Goal: Task Accomplishment & Management: Manage account settings

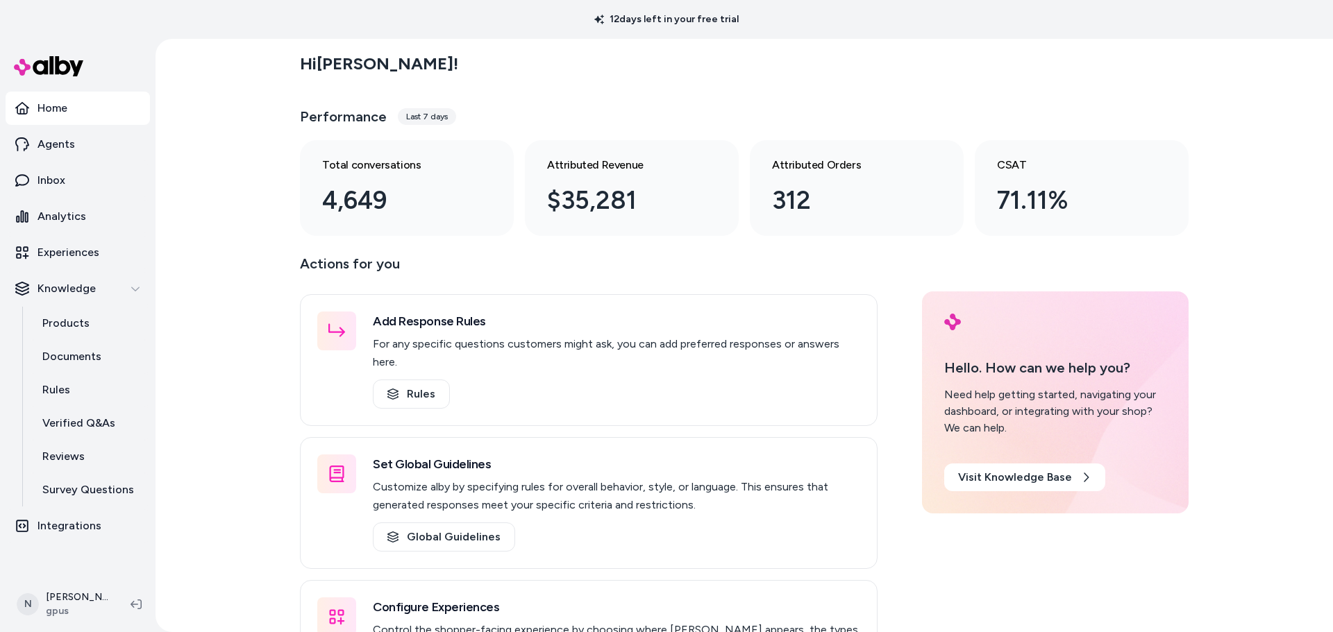
click at [232, 345] on div "Hi [PERSON_NAME] ! Performance Last 7 days Total conversations 4,649 Attributed…" at bounding box center [743, 335] width 1177 height 593
click at [233, 389] on div "Hi [PERSON_NAME] ! Performance Last 7 days Total conversations 4,649 Attributed…" at bounding box center [743, 335] width 1177 height 593
click at [237, 364] on div "Hi [PERSON_NAME] ! Performance Last 7 days Total conversations 4,649 Attributed…" at bounding box center [743, 335] width 1177 height 593
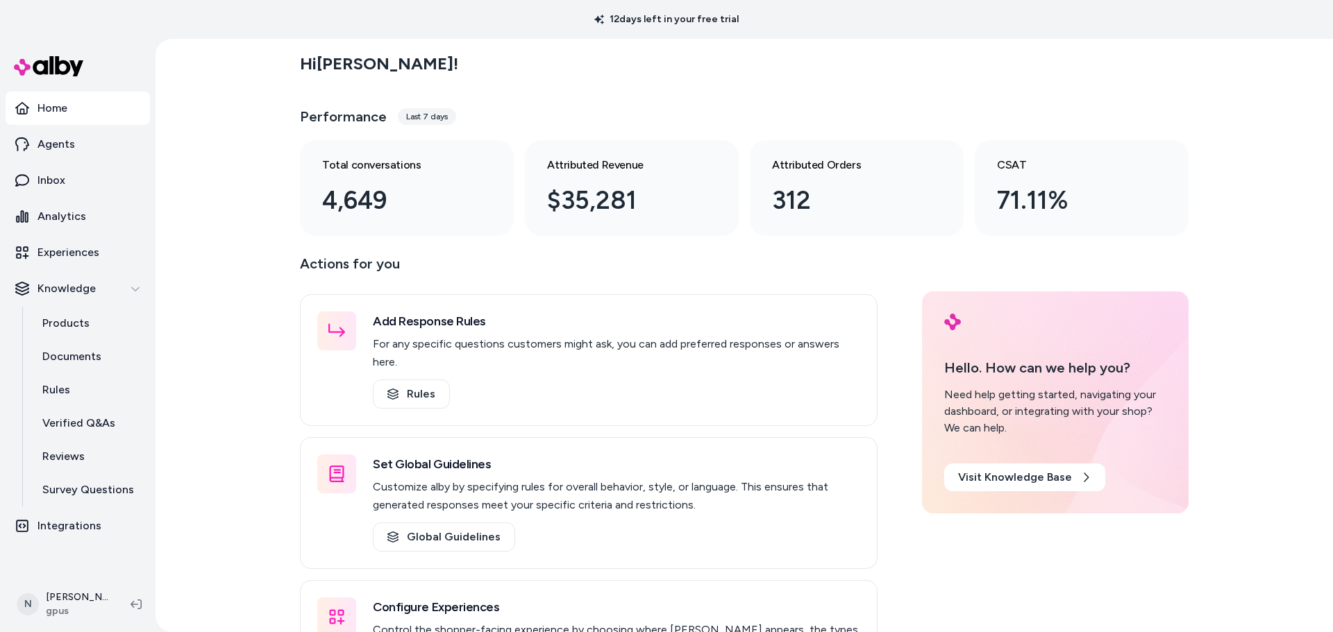
click at [242, 471] on div "Hi [PERSON_NAME] ! Performance Last 7 days Total conversations 4,649 Attributed…" at bounding box center [743, 335] width 1177 height 593
click at [259, 27] on div "12 days left in your free trial" at bounding box center [666, 19] width 1333 height 39
click at [237, 199] on div "Hi [PERSON_NAME] ! Performance Last 7 days Total conversations 4,649 Attributed…" at bounding box center [743, 335] width 1177 height 593
click at [248, 301] on div "Hi [PERSON_NAME] ! Performance Last 7 days Total conversations 4,649 Attributed…" at bounding box center [743, 335] width 1177 height 593
click at [242, 355] on div "Hi [PERSON_NAME] ! Performance Last 7 days Total conversations 4,649 Attributed…" at bounding box center [743, 335] width 1177 height 593
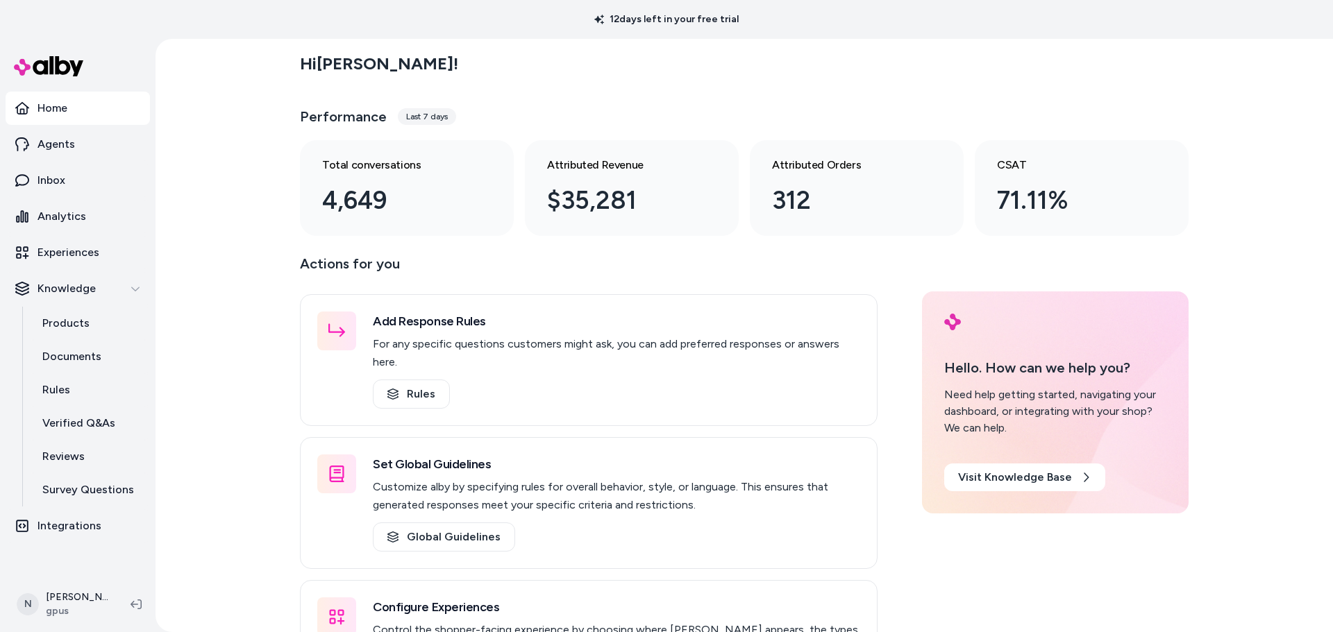
click at [242, 355] on div "Hi [PERSON_NAME] ! Performance Last 7 days Total conversations 4,649 Attributed…" at bounding box center [743, 335] width 1177 height 593
click at [242, 356] on div "Hi [PERSON_NAME] ! Performance Last 7 days Total conversations 4,649 Attributed…" at bounding box center [743, 335] width 1177 height 593
click at [239, 376] on div "Hi [PERSON_NAME] ! Performance Last 7 days Total conversations 4,649 Attributed…" at bounding box center [743, 335] width 1177 height 593
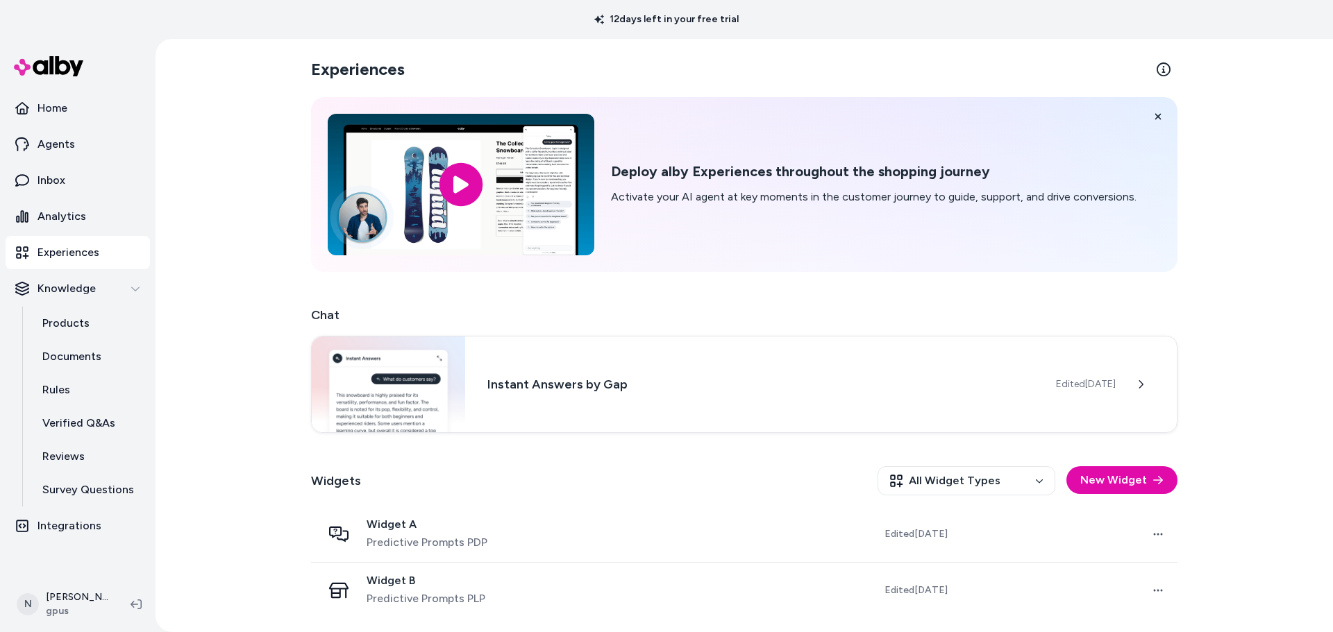
click at [235, 317] on div "Experiences Deploy alby Experiences throughout the shopping journey Activate yo…" at bounding box center [743, 335] width 1177 height 593
click at [558, 381] on h3 "Instant Answers by Gap" at bounding box center [760, 382] width 546 height 19
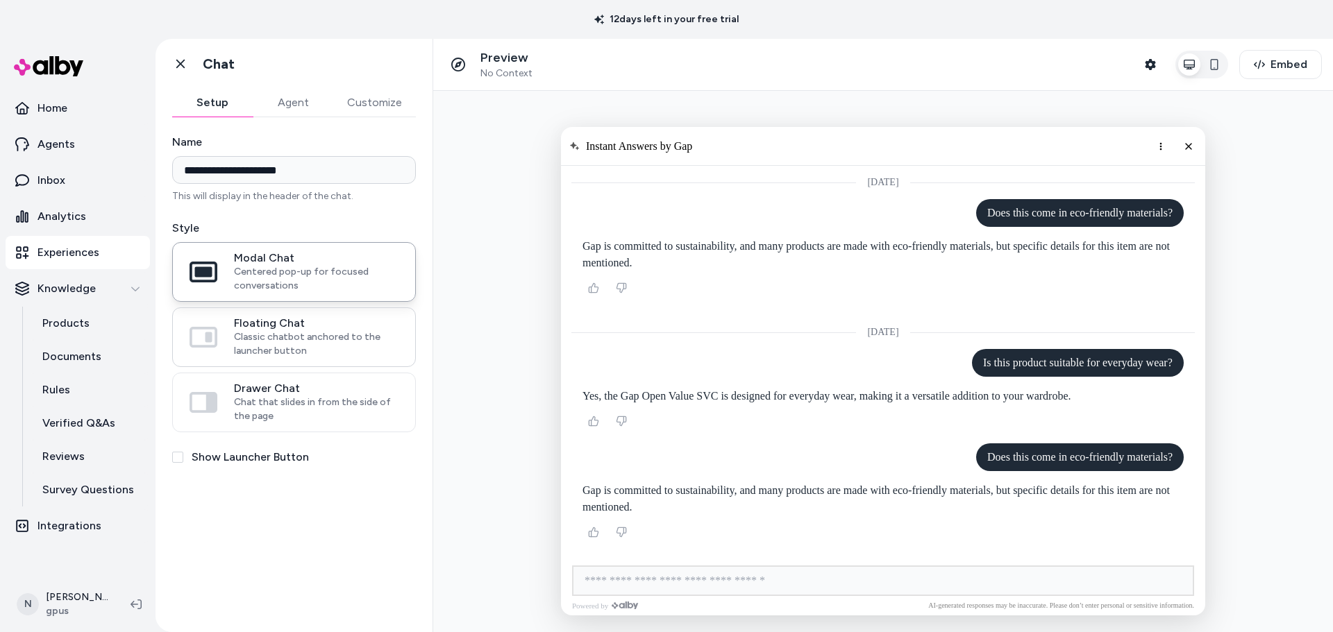
click at [323, 335] on span "Classic chatbot anchored to the launcher button" at bounding box center [316, 344] width 165 height 28
click at [0, 0] on button "Floating Chat Classic chatbot anchored to the launcher button" at bounding box center [0, 0] width 0 height 0
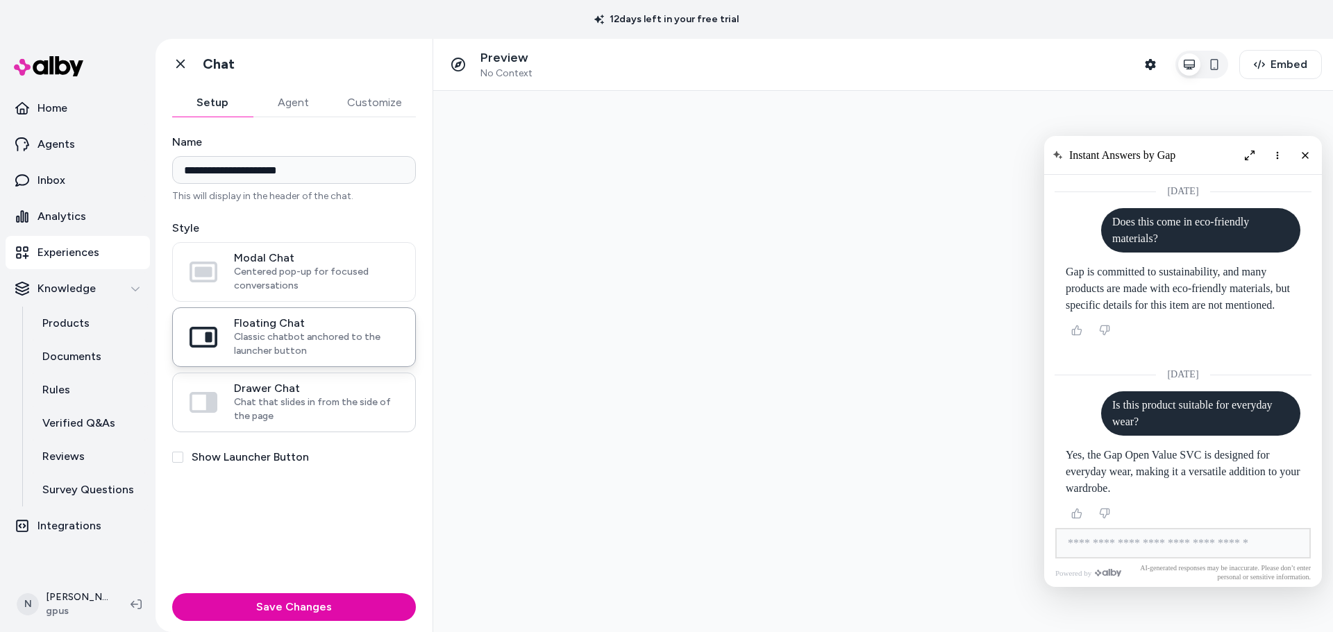
click at [301, 398] on span "Chat that slides in from the side of the page" at bounding box center [316, 410] width 165 height 28
click at [0, 0] on button "Drawer Chat Chat that slides in from the side of the page" at bounding box center [0, 0] width 0 height 0
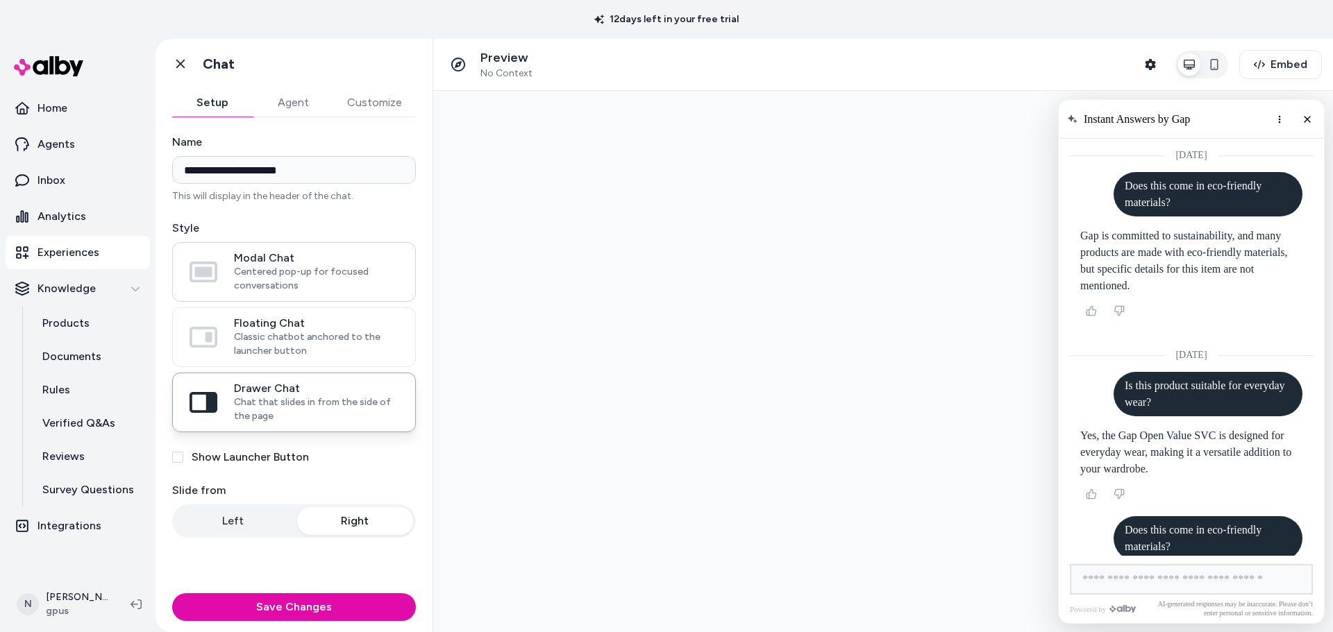
click at [305, 281] on span "Centered pop-up for focused conversations" at bounding box center [316, 279] width 165 height 28
click at [0, 0] on button "Modal Chat Centered pop-up for focused conversations" at bounding box center [0, 0] width 0 height 0
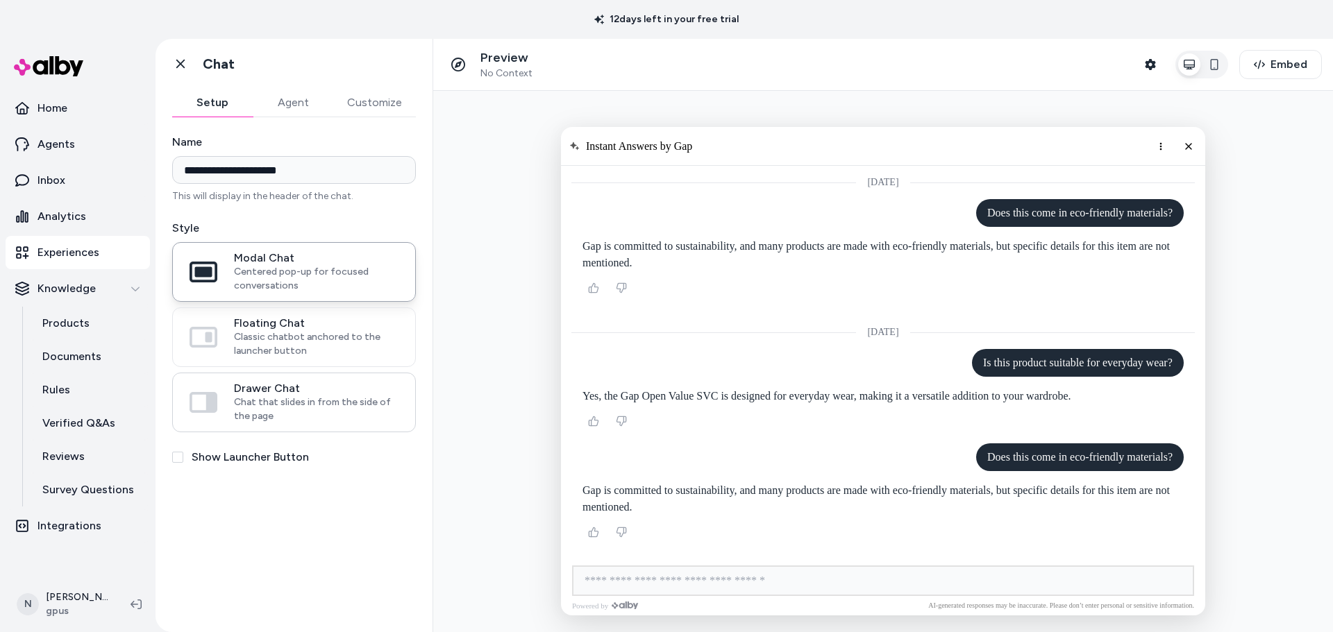
click at [317, 395] on span "Drawer Chat" at bounding box center [316, 389] width 165 height 14
click at [0, 0] on button "Drawer Chat Chat that slides in from the side of the page" at bounding box center [0, 0] width 0 height 0
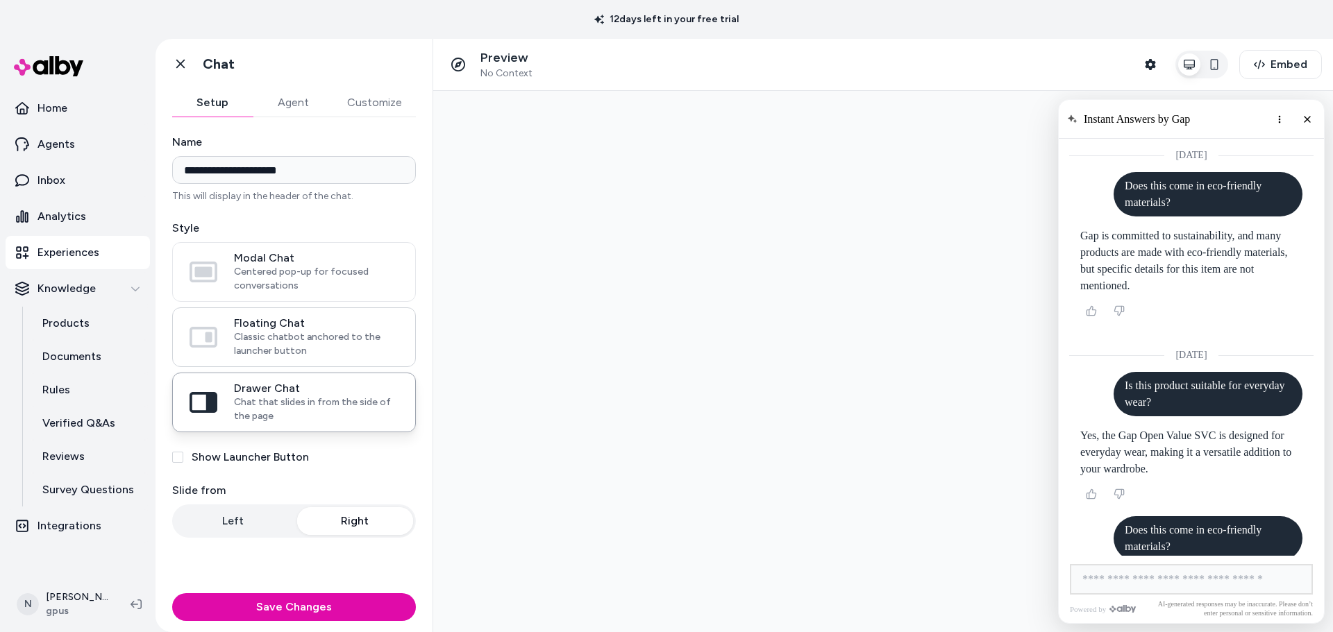
click at [285, 348] on span "Classic chatbot anchored to the launcher button" at bounding box center [316, 344] width 165 height 28
click at [0, 0] on button "Floating Chat Classic chatbot anchored to the launcher button" at bounding box center [0, 0] width 0 height 0
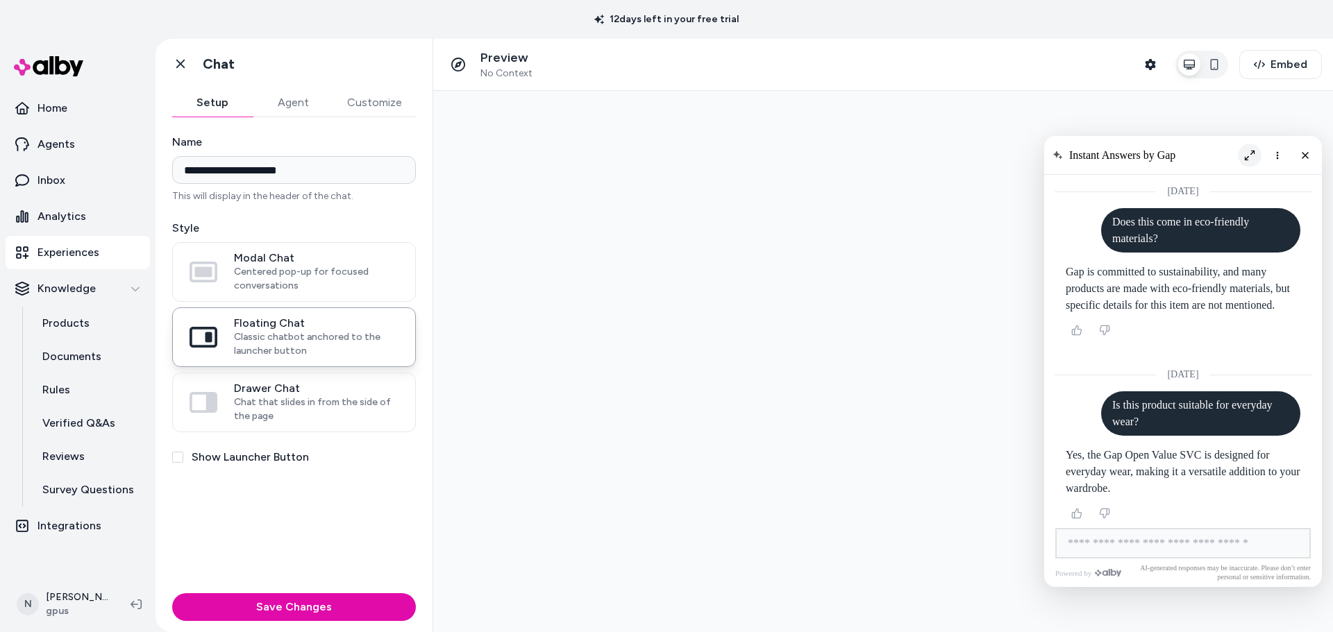
click at [1257, 152] on button "Expand chat" at bounding box center [1250, 156] width 24 height 24
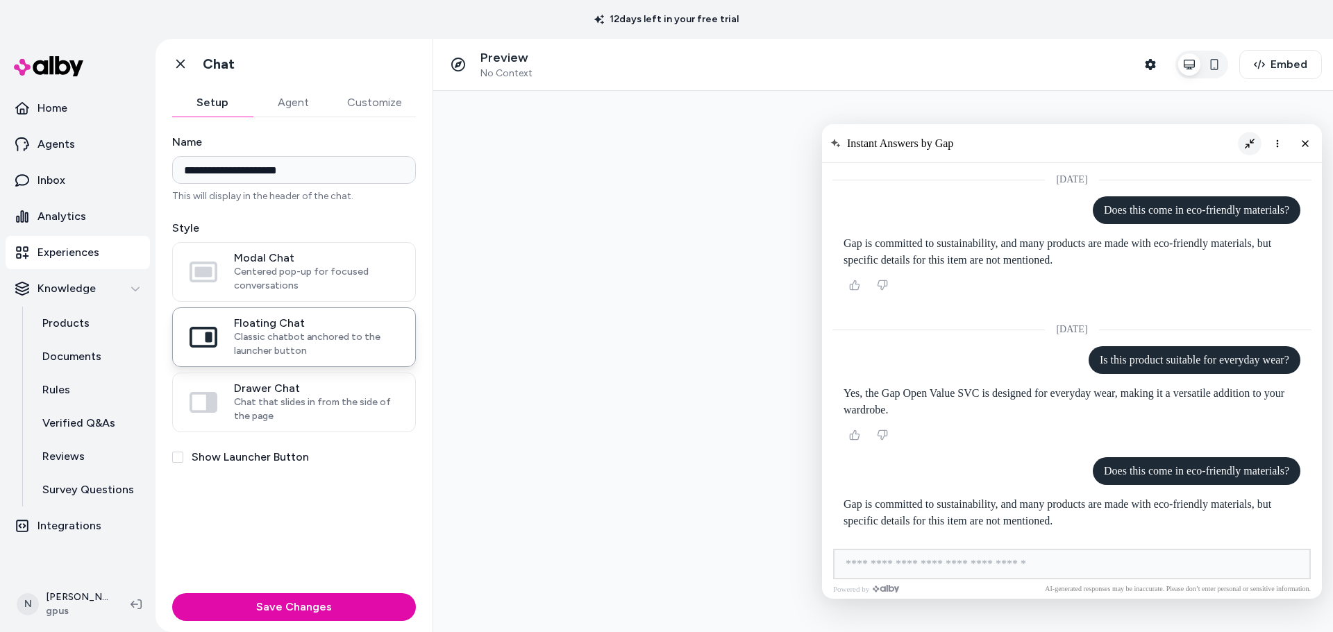
click at [1248, 144] on icon "Collapse chat" at bounding box center [1250, 143] width 10 height 10
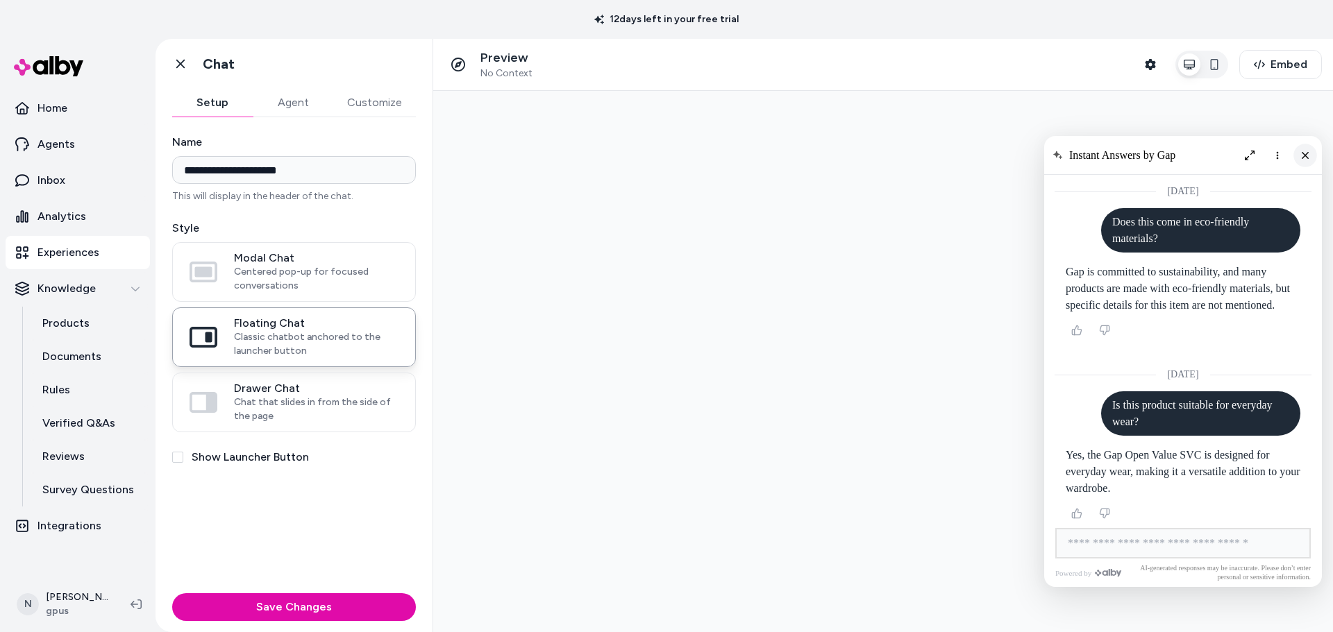
click at [1304, 151] on icon "Close chat" at bounding box center [1305, 155] width 12 height 12
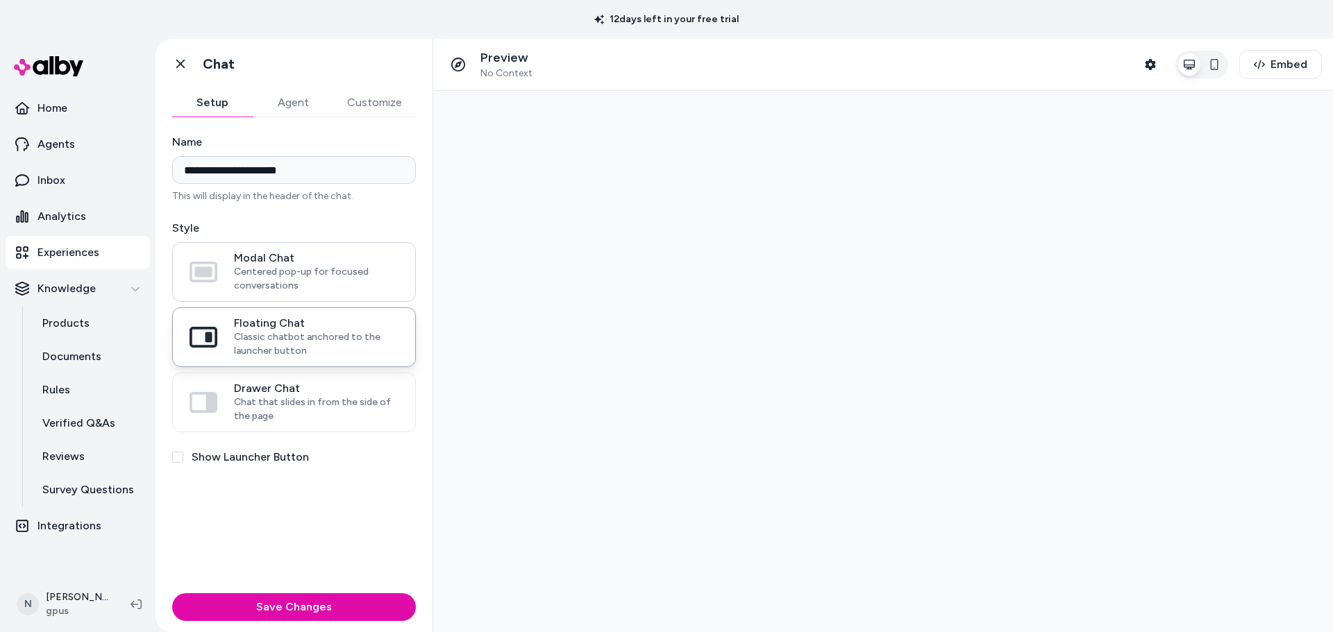
click at [287, 269] on span "Centered pop-up for focused conversations" at bounding box center [316, 279] width 165 height 28
click at [0, 0] on button "Modal Chat Centered pop-up for focused conversations" at bounding box center [0, 0] width 0 height 0
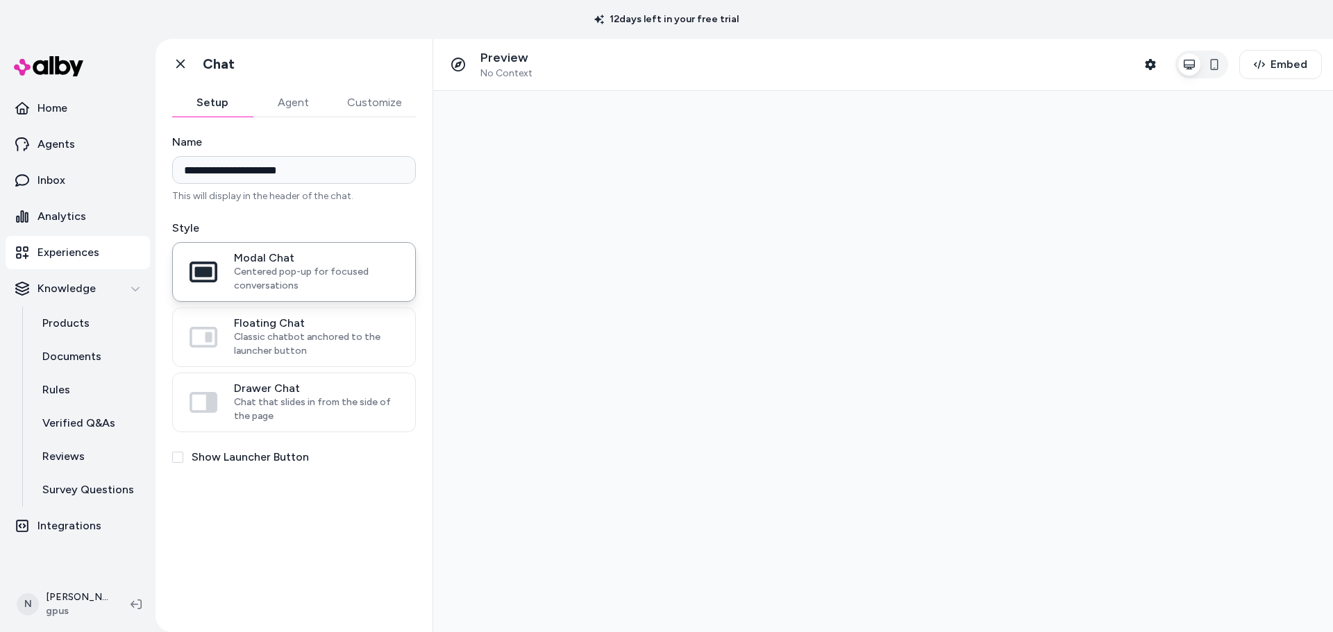
drag, startPoint x: 1275, startPoint y: 337, endPoint x: 1242, endPoint y: 446, distance: 113.1
click at [1276, 337] on div at bounding box center [883, 361] width 900 height 541
click at [260, 394] on span "Drawer Chat" at bounding box center [316, 389] width 165 height 14
click at [0, 0] on button "Drawer Chat Chat that slides in from the side of the page" at bounding box center [0, 0] width 0 height 0
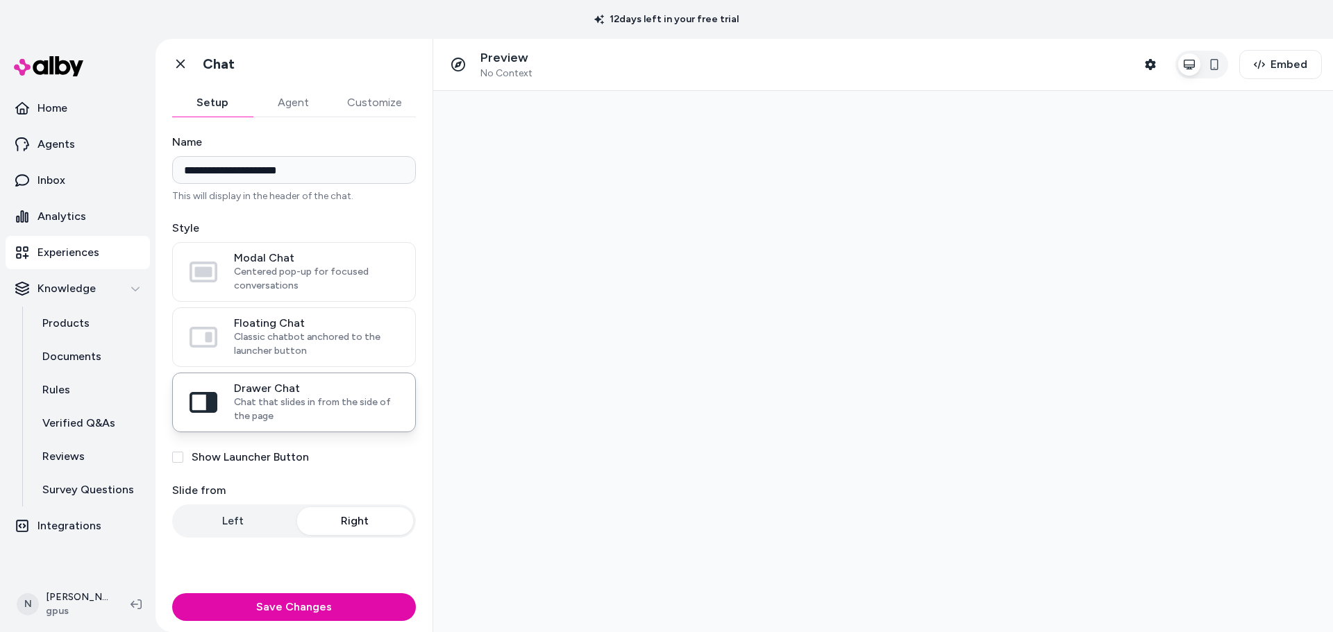
click at [217, 460] on label "Show Launcher Button" at bounding box center [250, 457] width 117 height 17
click at [183, 460] on button "Show Launcher Button" at bounding box center [177, 457] width 11 height 11
drag, startPoint x: 1301, startPoint y: 357, endPoint x: 1285, endPoint y: 579, distance: 222.7
click at [1285, 579] on div at bounding box center [883, 361] width 900 height 541
click at [239, 269] on span "Centered pop-up for focused conversations" at bounding box center [316, 279] width 165 height 28
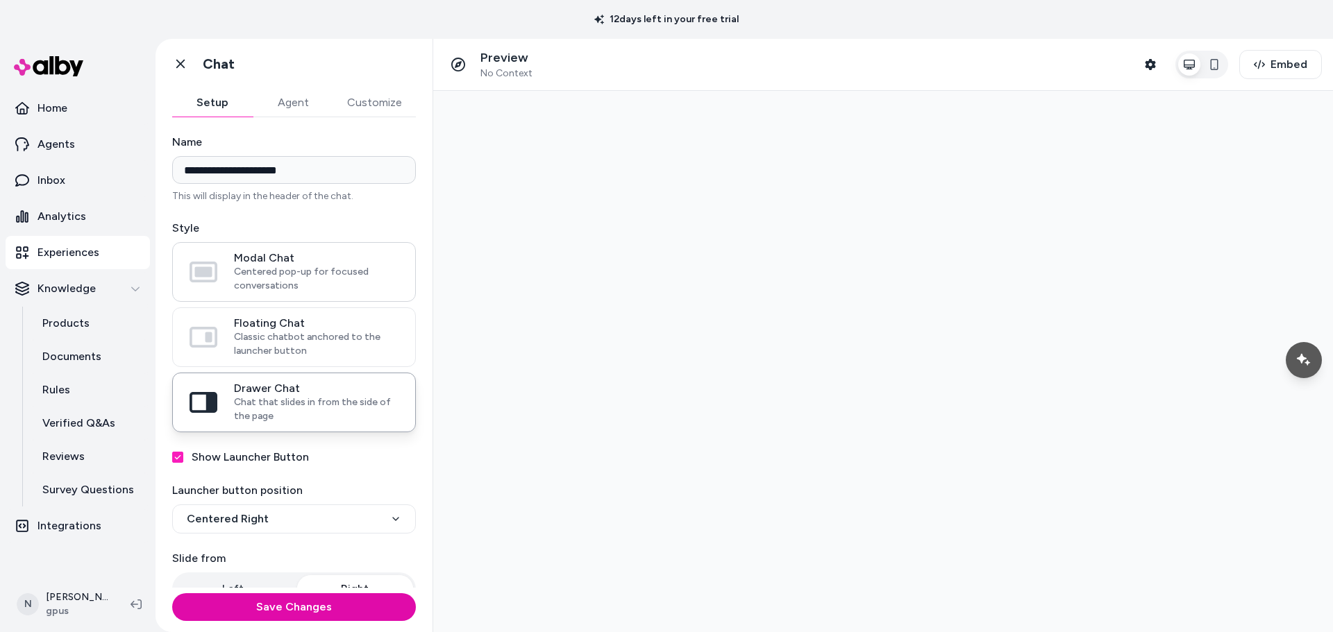
click at [0, 0] on button "Modal Chat Centered pop-up for focused conversations" at bounding box center [0, 0] width 0 height 0
click at [300, 339] on span "Classic chatbot anchored to the launcher button" at bounding box center [316, 344] width 165 height 28
click at [0, 0] on button "Floating Chat Classic chatbot anchored to the launcher button" at bounding box center [0, 0] width 0 height 0
click at [1302, 357] on icon "Chat with our AI assistant" at bounding box center [1303, 360] width 9 height 9
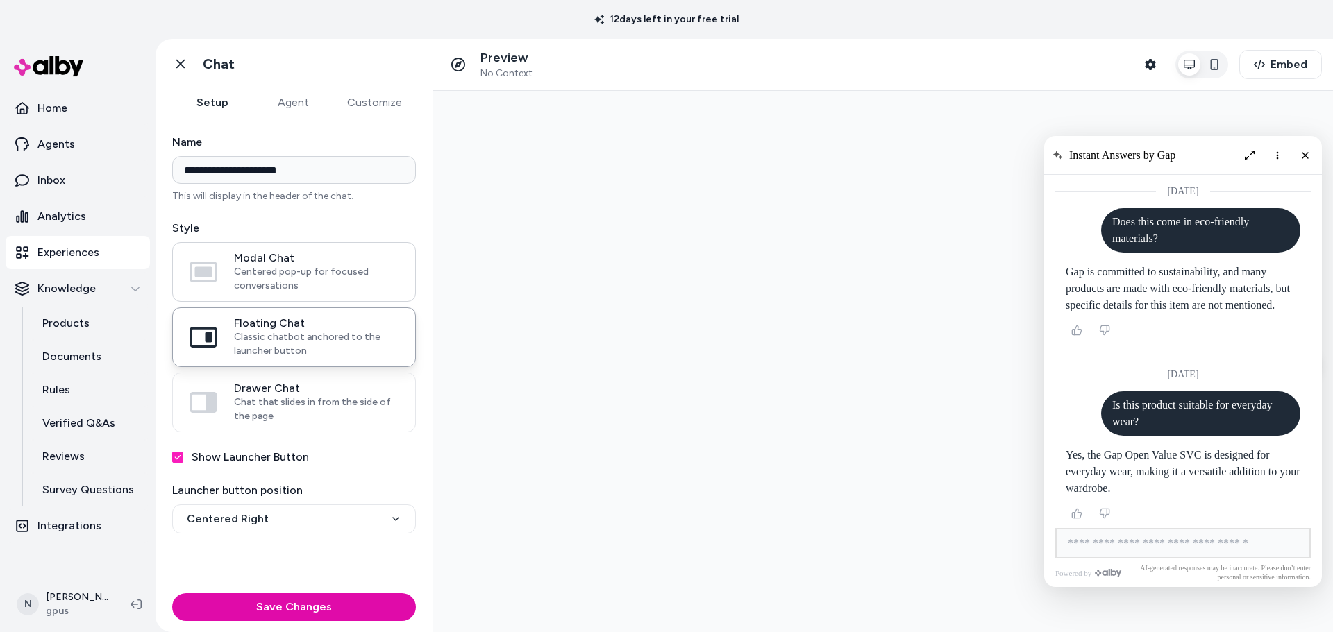
click at [309, 294] on label "Modal Chat Centered pop-up for focused conversations" at bounding box center [294, 272] width 242 height 58
click at [0, 0] on button "Modal Chat Centered pop-up for focused conversations" at bounding box center [0, 0] width 0 height 0
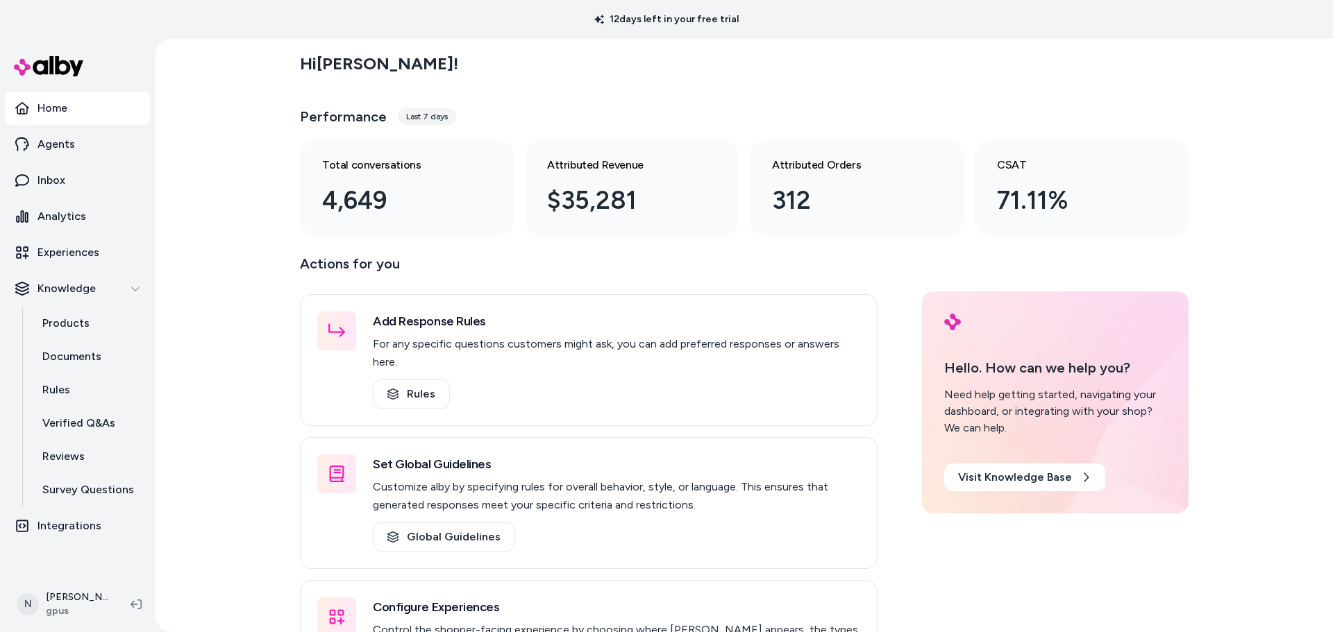
click at [211, 392] on div "Hi [PERSON_NAME] ! Performance Last 7 days Total conversations 4,649 Attributed…" at bounding box center [743, 335] width 1177 height 593
click at [72, 214] on p "Analytics" at bounding box center [61, 216] width 49 height 17
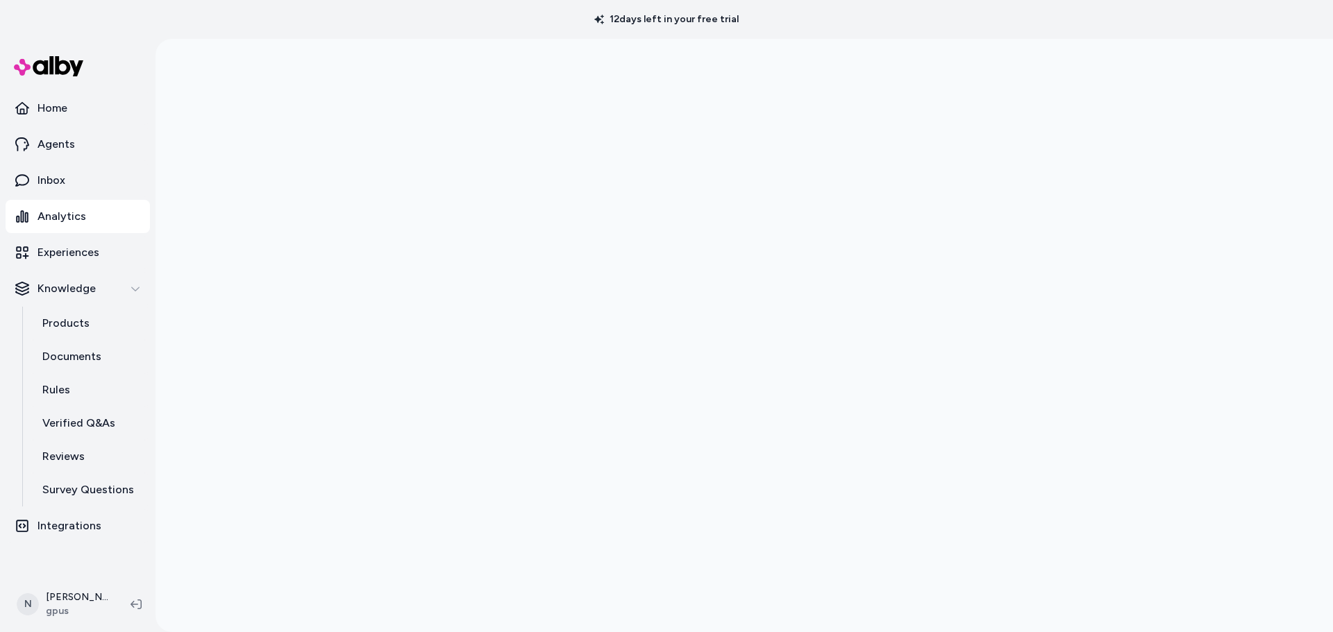
click at [246, 262] on div at bounding box center [743, 355] width 1177 height 632
click at [186, 376] on div at bounding box center [743, 316] width 1177 height 632
click at [98, 255] on p "Experiences" at bounding box center [68, 252] width 62 height 17
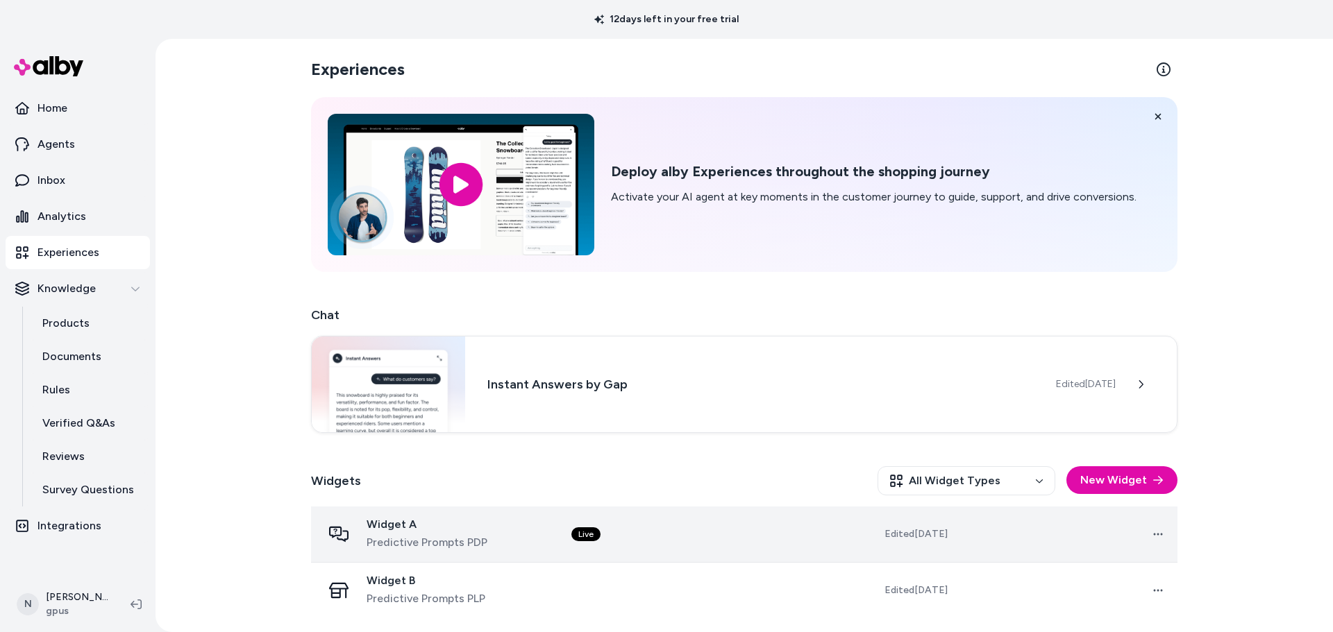
click at [449, 537] on span "Predictive Prompts PDP" at bounding box center [426, 542] width 121 height 17
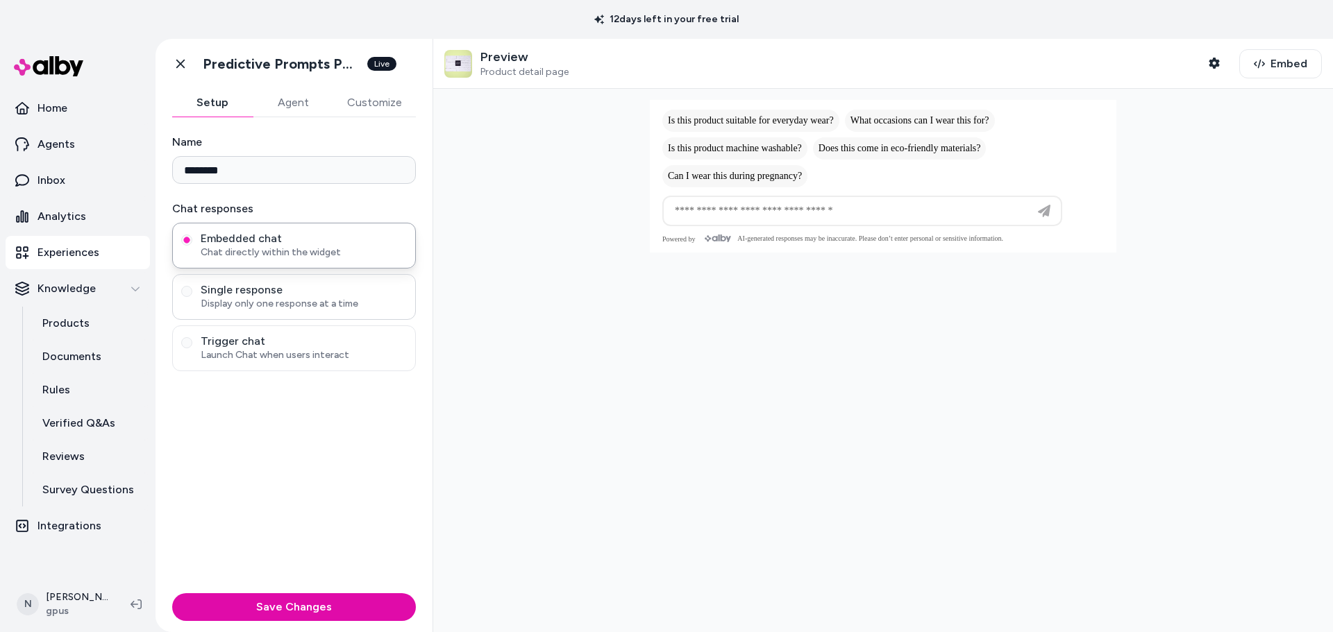
click at [317, 300] on span "Display only one response at a time" at bounding box center [304, 304] width 206 height 14
click at [192, 297] on button "Single response Display only one response at a time" at bounding box center [186, 291] width 11 height 11
click at [646, 474] on div at bounding box center [883, 360] width 900 height 543
click at [297, 307] on span "Display only one response at a time" at bounding box center [304, 304] width 206 height 14
click at [192, 297] on button "Single response Display only one response at a time" at bounding box center [186, 291] width 11 height 11
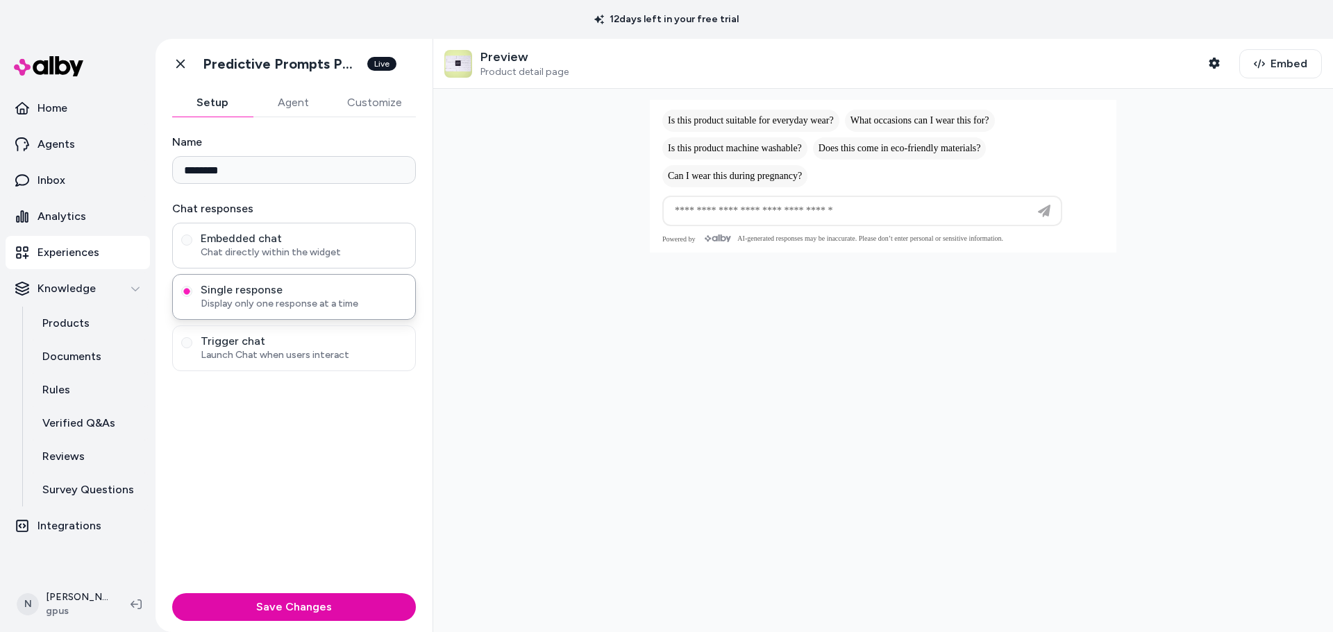
click at [282, 241] on span "Embedded chat" at bounding box center [304, 239] width 206 height 14
click at [192, 241] on button "Embedded chat Chat directly within the widget" at bounding box center [186, 240] width 11 height 11
click at [301, 354] on span "Launch Chat when users interact" at bounding box center [304, 355] width 206 height 14
click at [192, 348] on button "Trigger chat Launch Chat when users interact" at bounding box center [186, 342] width 11 height 11
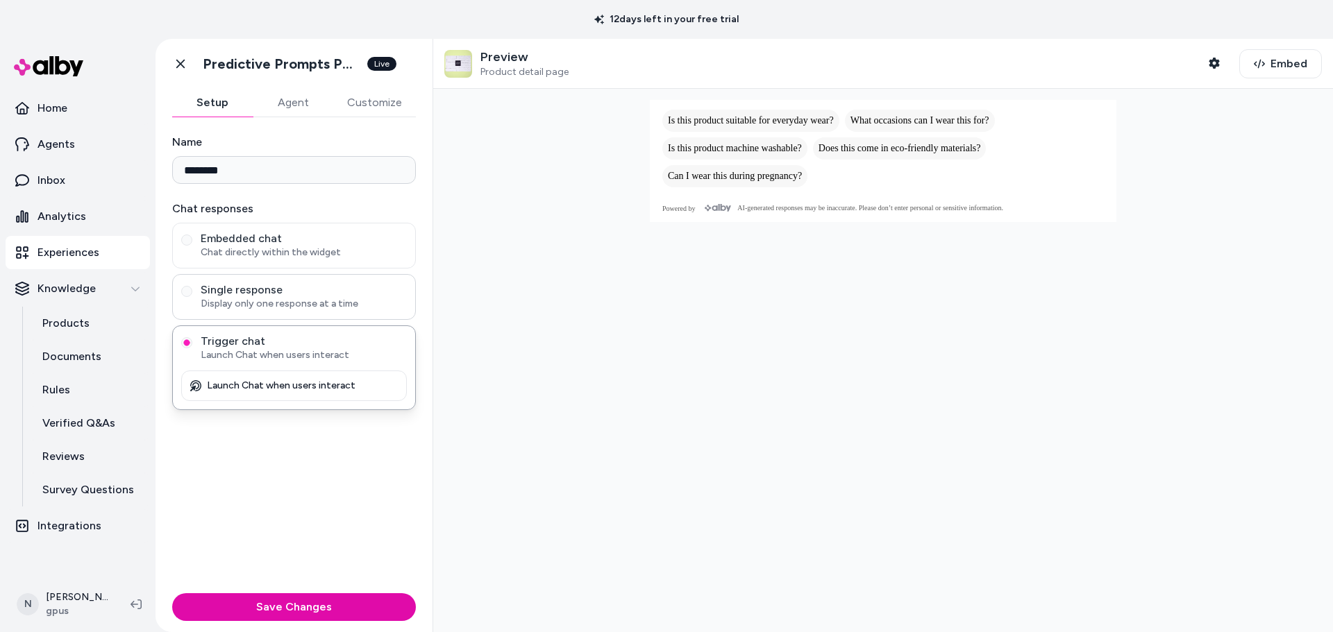
click at [315, 304] on span "Display only one response at a time" at bounding box center [304, 304] width 206 height 14
click at [192, 297] on button "Single response Display only one response at a time" at bounding box center [186, 291] width 11 height 11
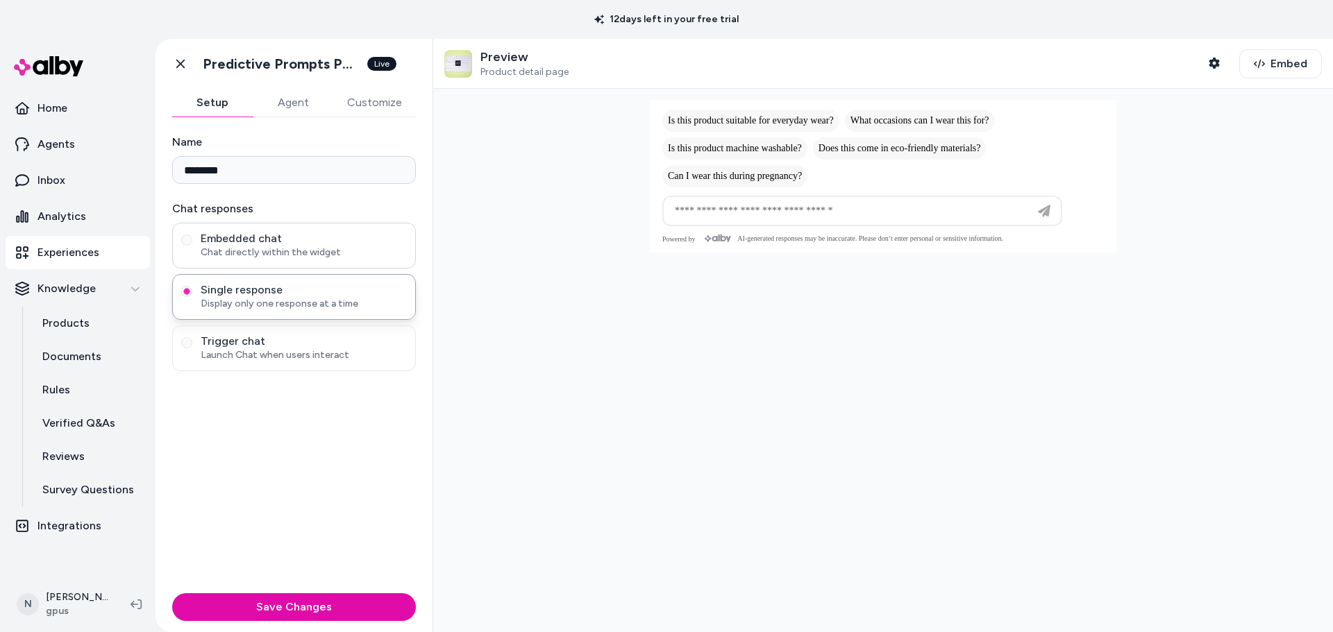
click at [317, 243] on span "Embedded chat" at bounding box center [304, 239] width 206 height 14
click at [192, 243] on button "Embedded chat Chat directly within the widget" at bounding box center [186, 240] width 11 height 11
click at [319, 284] on span "Single response" at bounding box center [304, 290] width 206 height 14
click at [192, 286] on button "Single response Display only one response at a time" at bounding box center [186, 291] width 11 height 11
click at [693, 178] on span "Can I wear this during pregnancy?" at bounding box center [735, 176] width 134 height 11
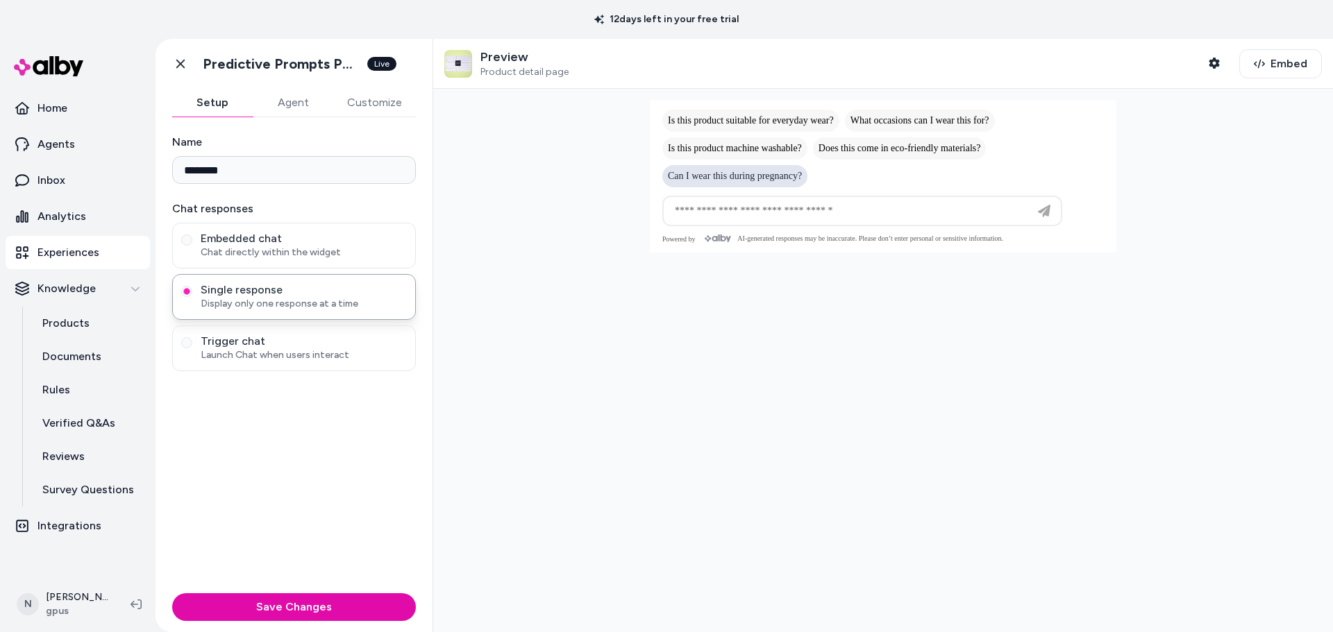
type input "**********"
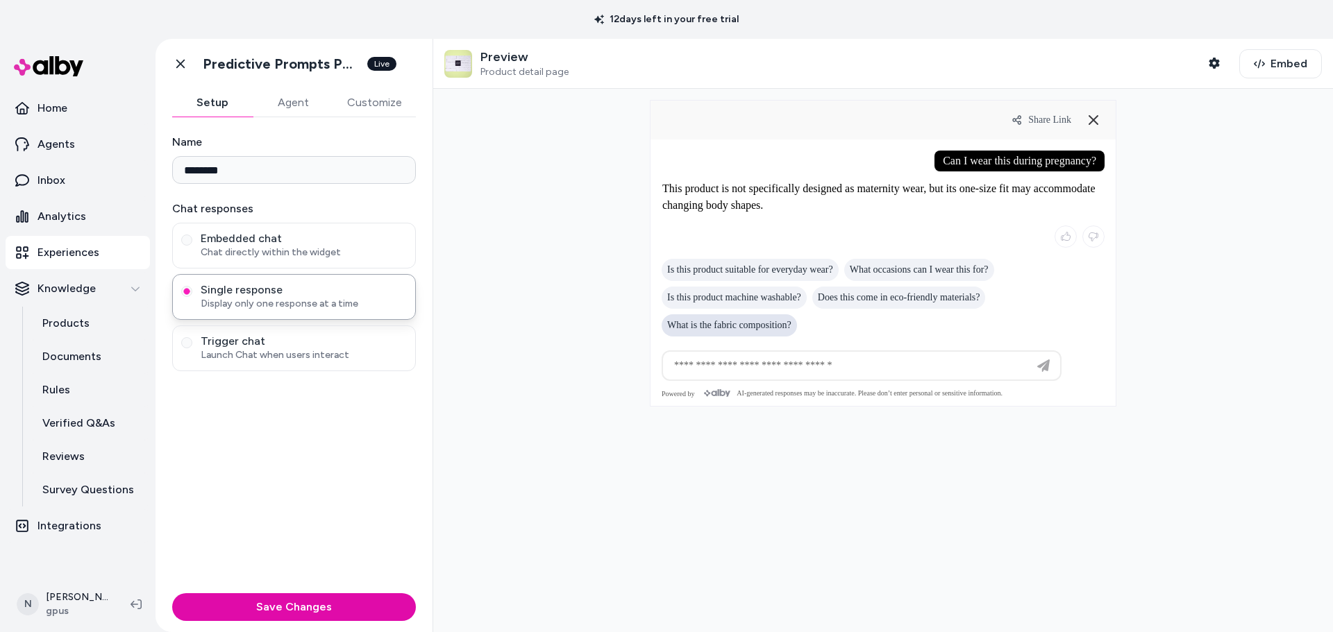
click at [723, 320] on span "What is the fabric composition?" at bounding box center [729, 325] width 124 height 11
type input "**********"
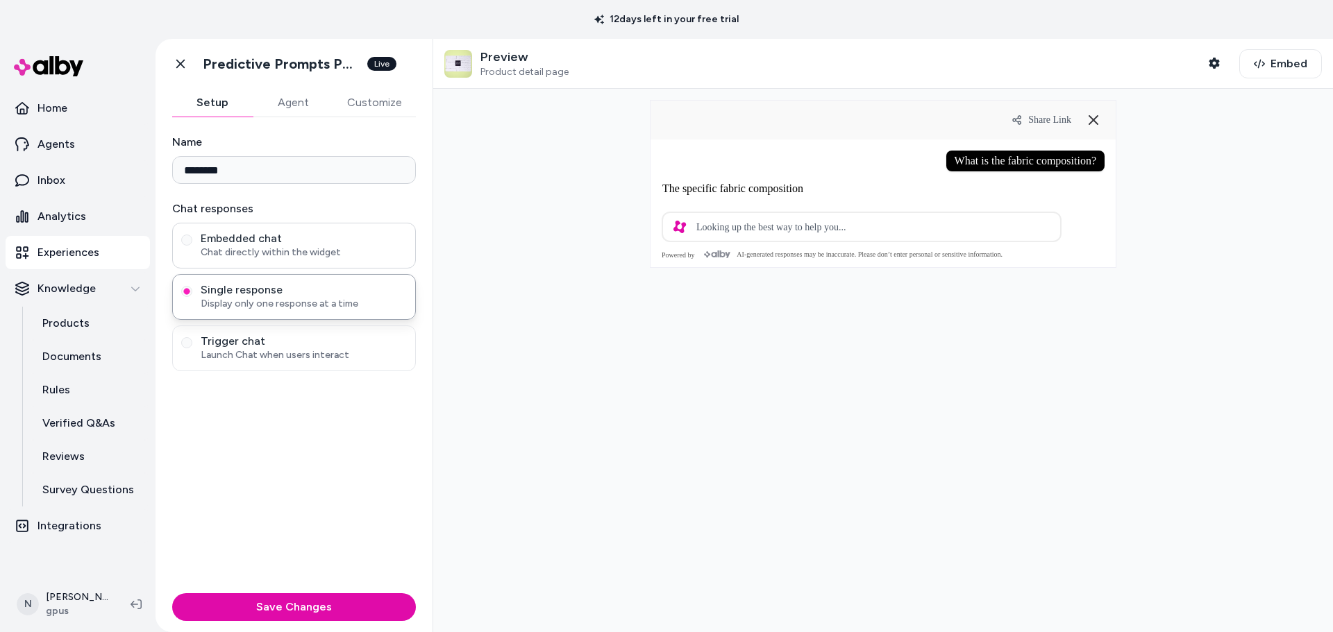
click at [262, 246] on span "Chat directly within the widget" at bounding box center [304, 253] width 206 height 14
click at [192, 246] on button "Embedded chat Chat directly within the widget" at bounding box center [186, 240] width 11 height 11
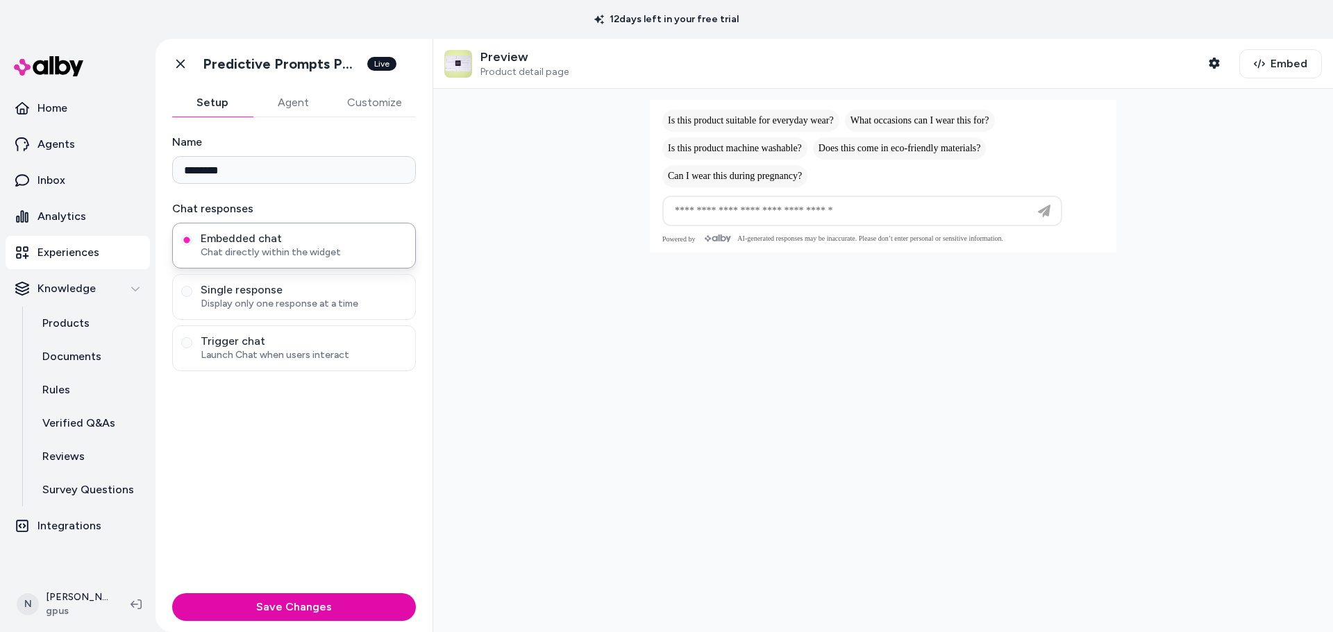
click at [278, 101] on button "Agent" at bounding box center [293, 103] width 81 height 28
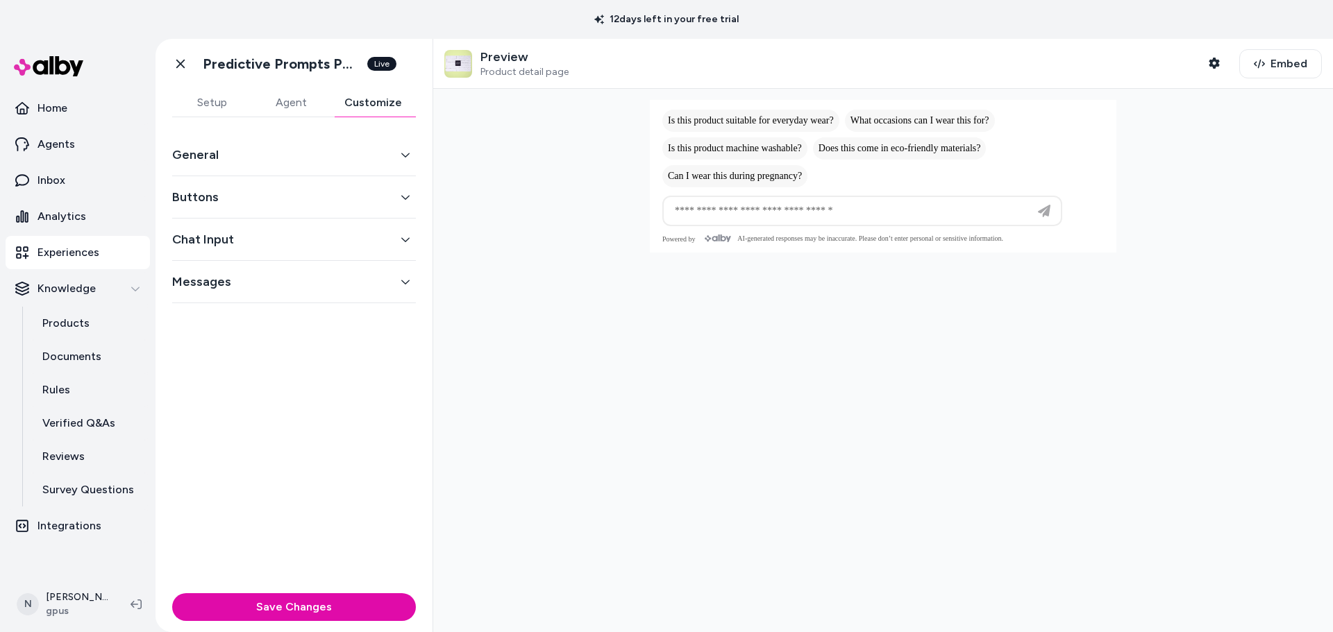
click at [391, 97] on button "Customize" at bounding box center [372, 103] width 85 height 28
click at [307, 162] on button "General" at bounding box center [294, 154] width 244 height 19
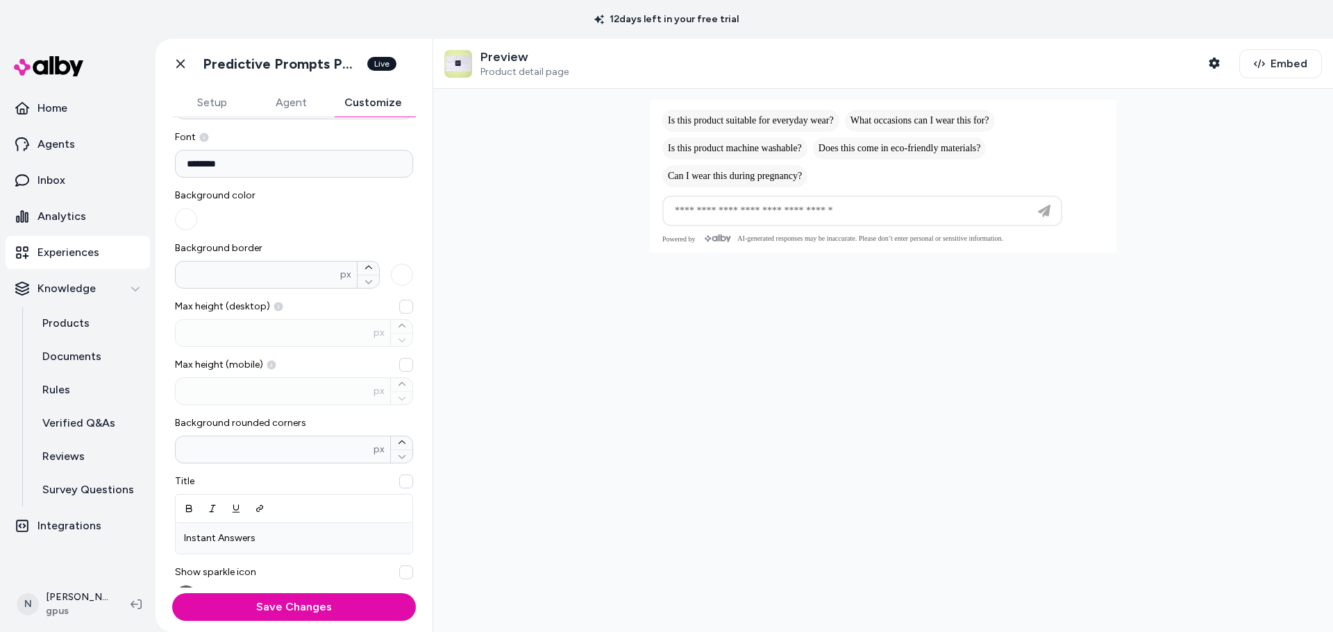
scroll to position [69, 0]
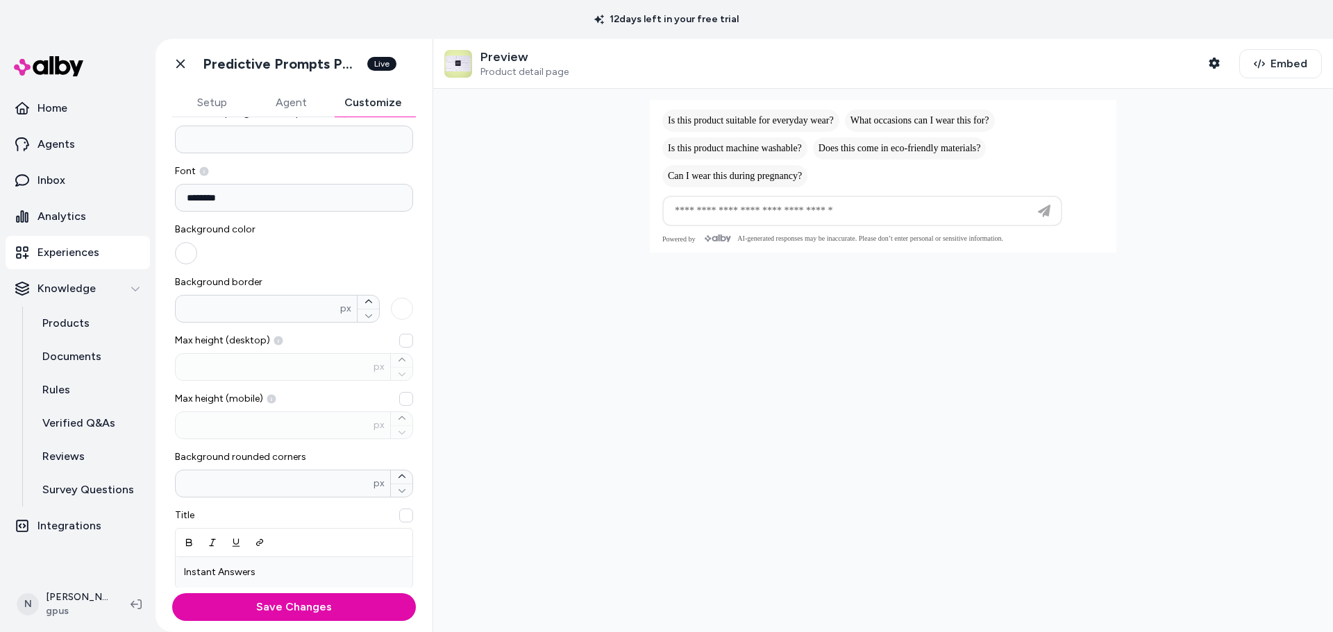
click at [183, 250] on button "button" at bounding box center [186, 253] width 22 height 22
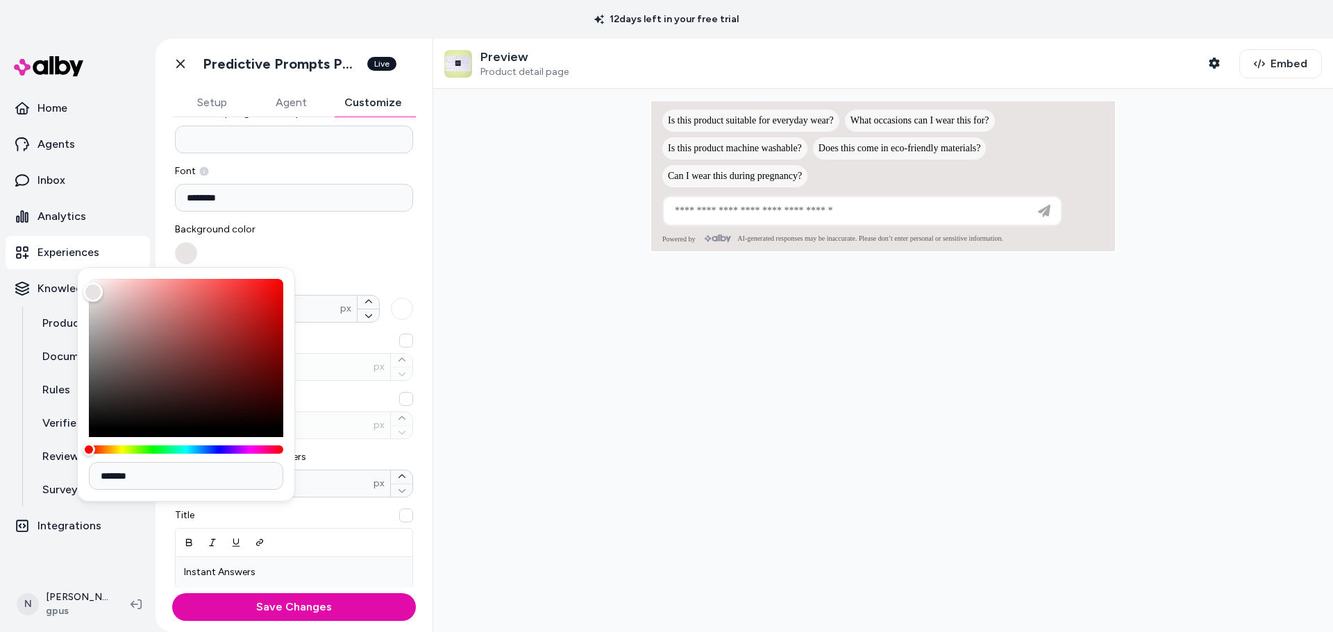
type input "*******"
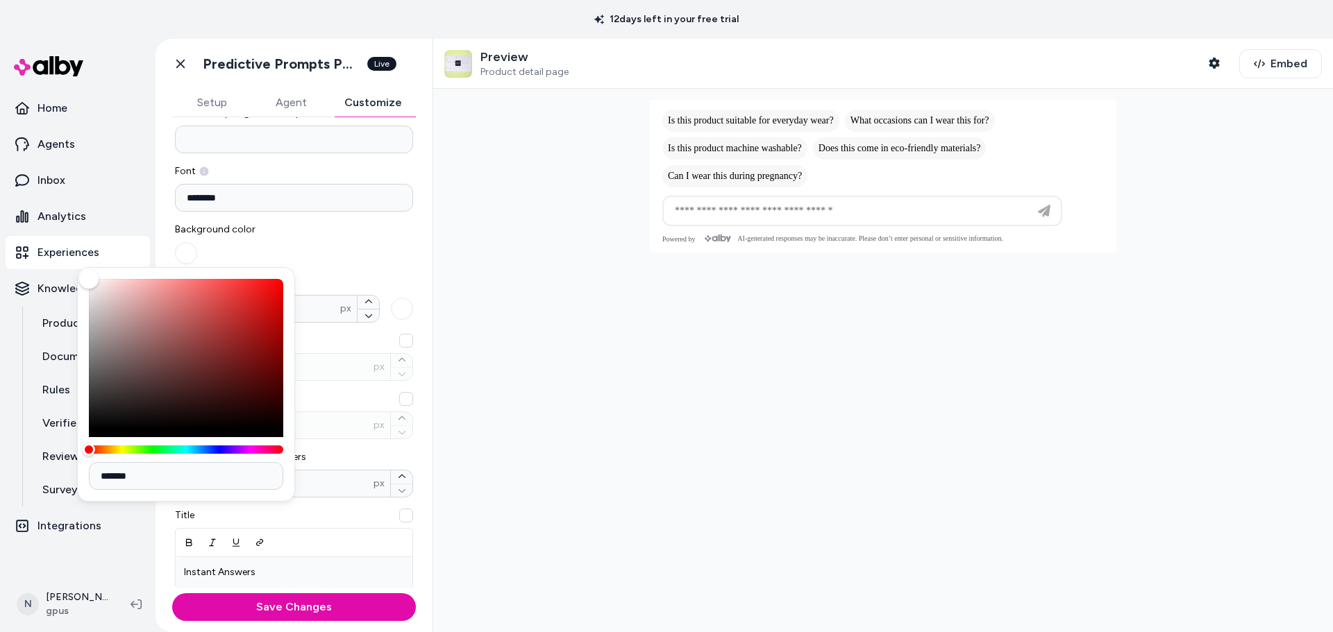
drag, startPoint x: 94, startPoint y: 319, endPoint x: 73, endPoint y: 269, distance: 53.8
click at [73, 269] on body "12 days left in your free trial Home Agents Inbox Analytics Experiences Knowled…" at bounding box center [666, 316] width 1333 height 632
click at [319, 230] on div "Background color" at bounding box center [294, 244] width 238 height 42
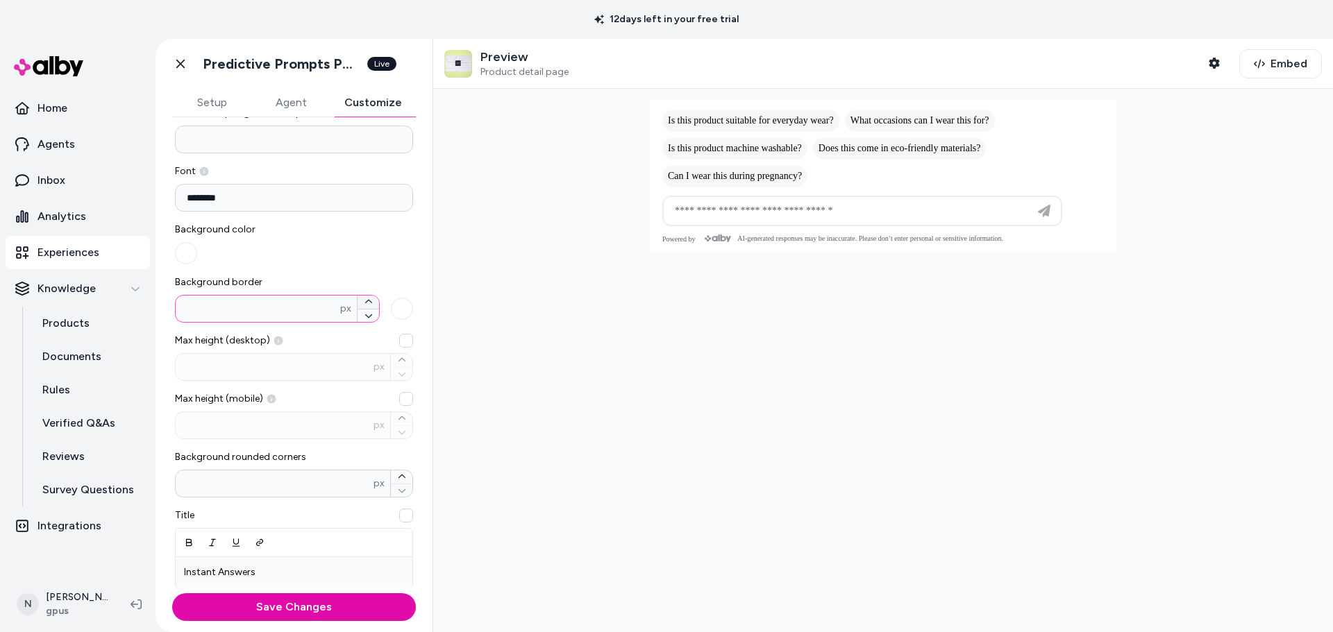
click at [364, 303] on icon "button" at bounding box center [367, 301] width 7 height 3
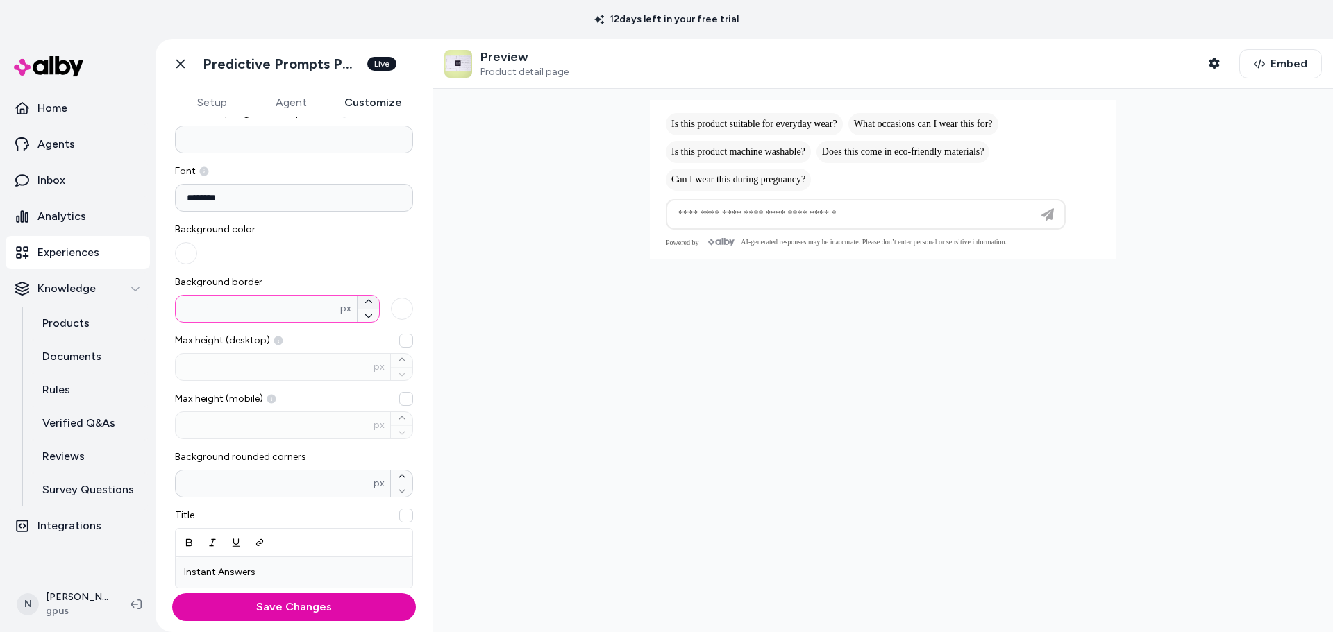
click at [364, 303] on icon "button" at bounding box center [367, 301] width 7 height 3
click at [363, 322] on div "** px" at bounding box center [277, 309] width 205 height 28
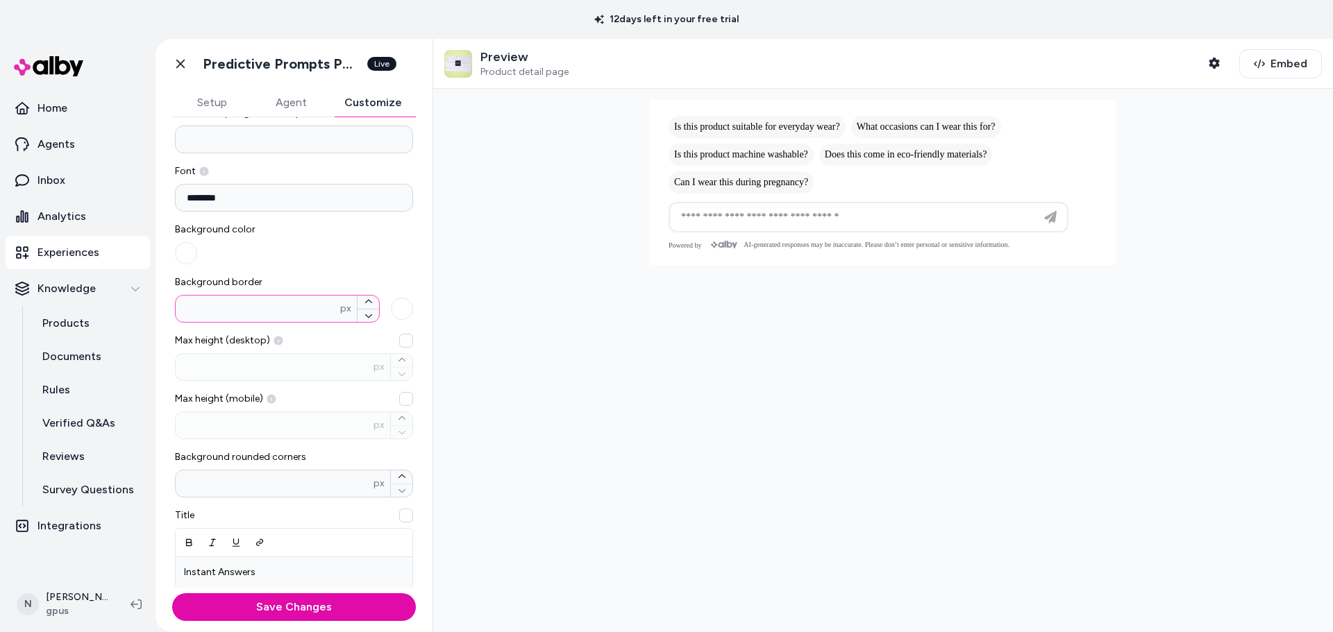
click at [340, 316] on input "**" at bounding box center [258, 309] width 165 height 14
click at [364, 319] on icon "button" at bounding box center [368, 316] width 8 height 8
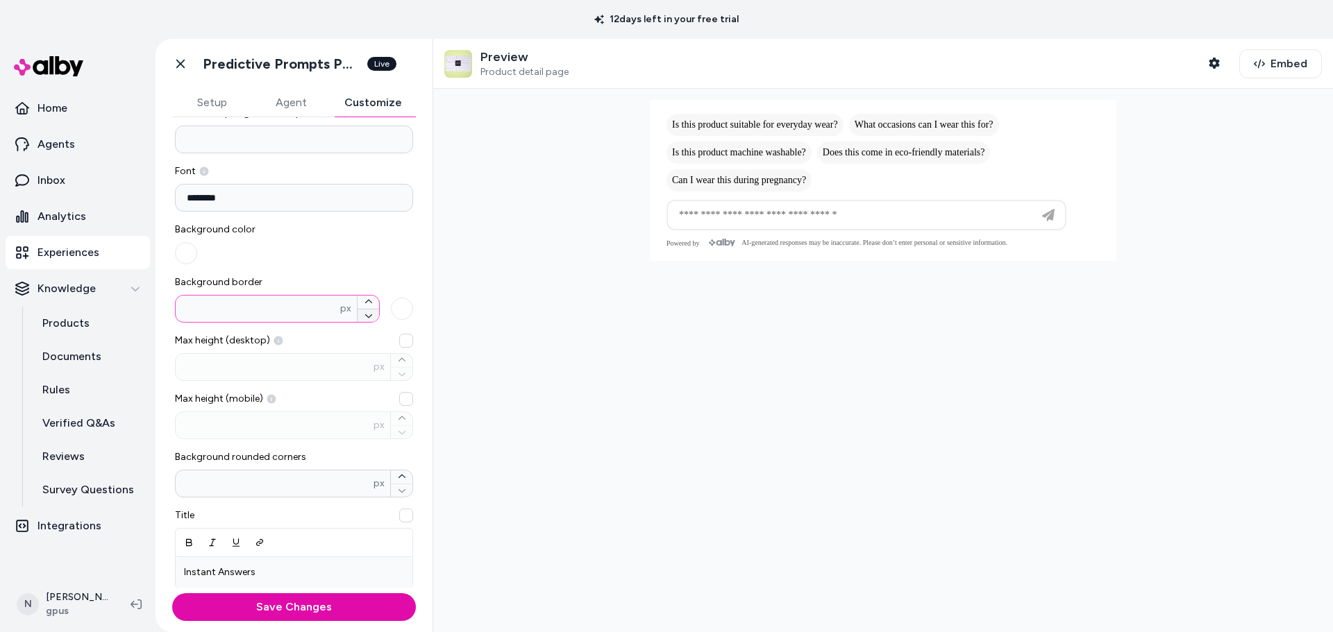
click at [364, 319] on icon "button" at bounding box center [368, 316] width 8 height 8
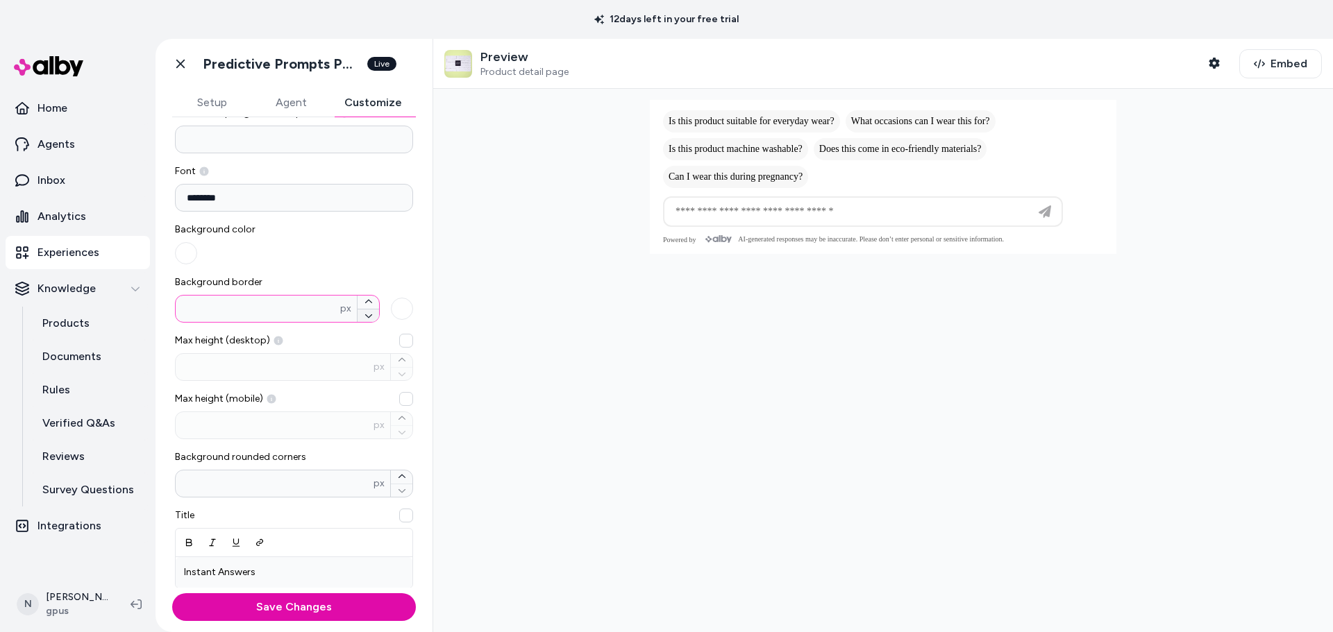
type input "*"
click at [319, 235] on div "Background color" at bounding box center [294, 244] width 238 height 42
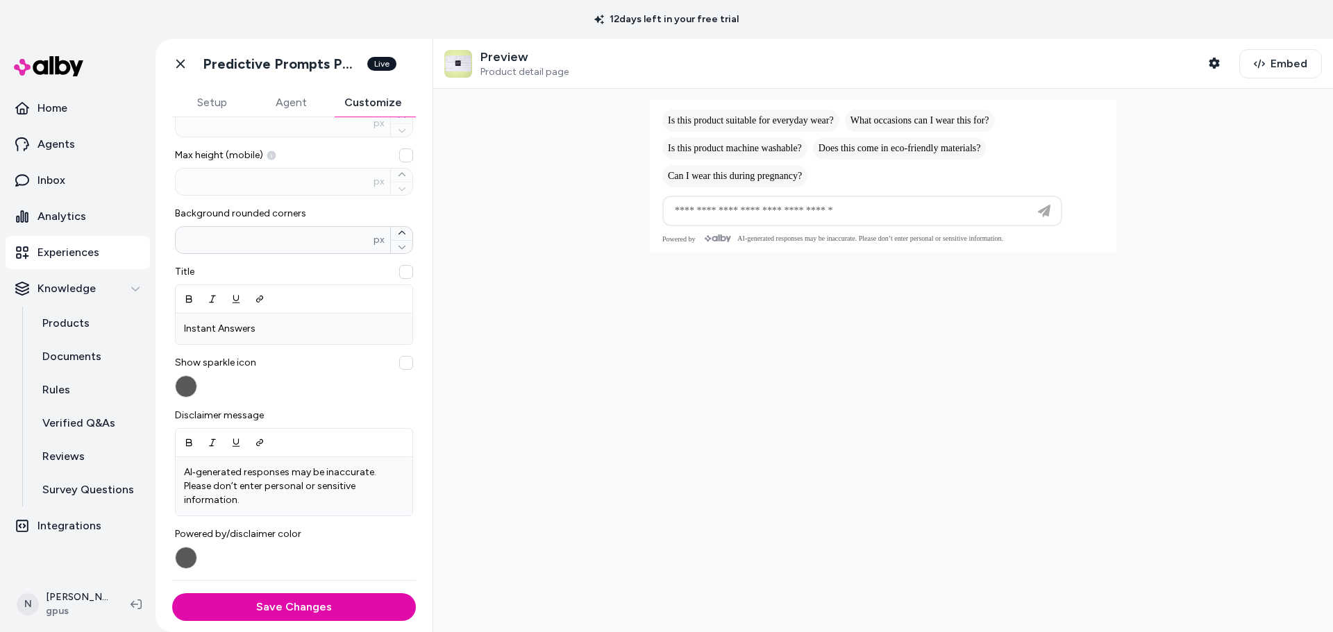
scroll to position [347, 0]
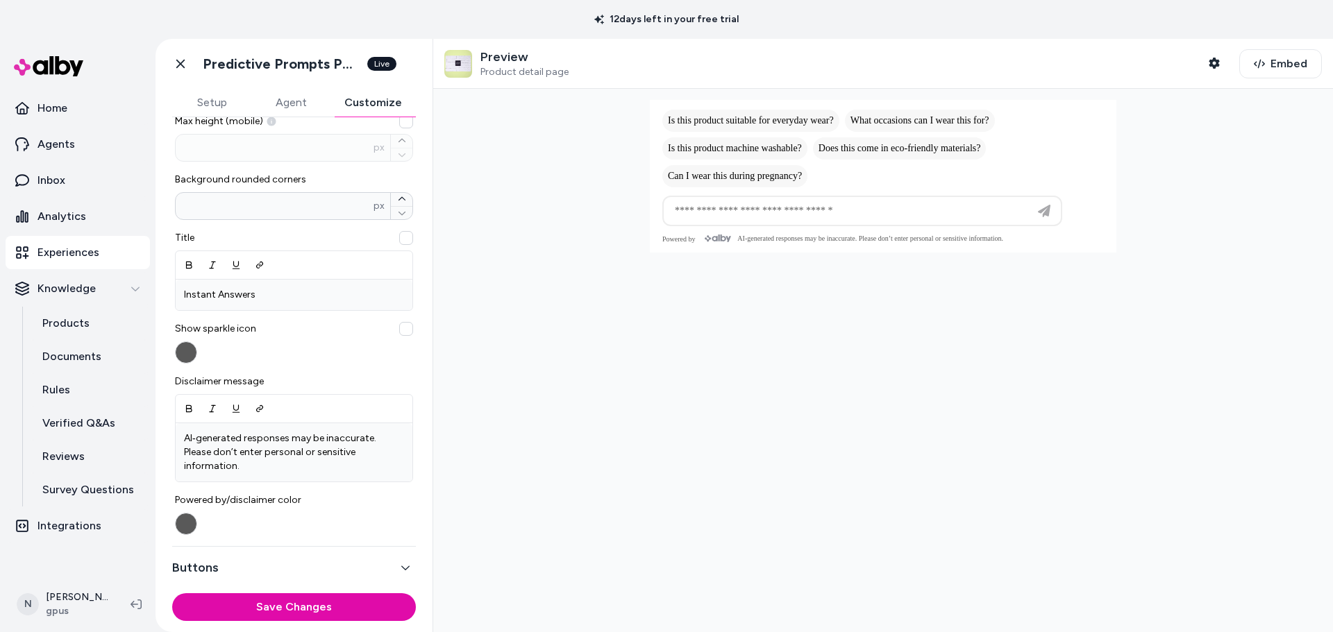
click at [399, 328] on button "button" at bounding box center [406, 329] width 14 height 14
click at [331, 360] on div "Show sparkle icon" at bounding box center [294, 343] width 238 height 42
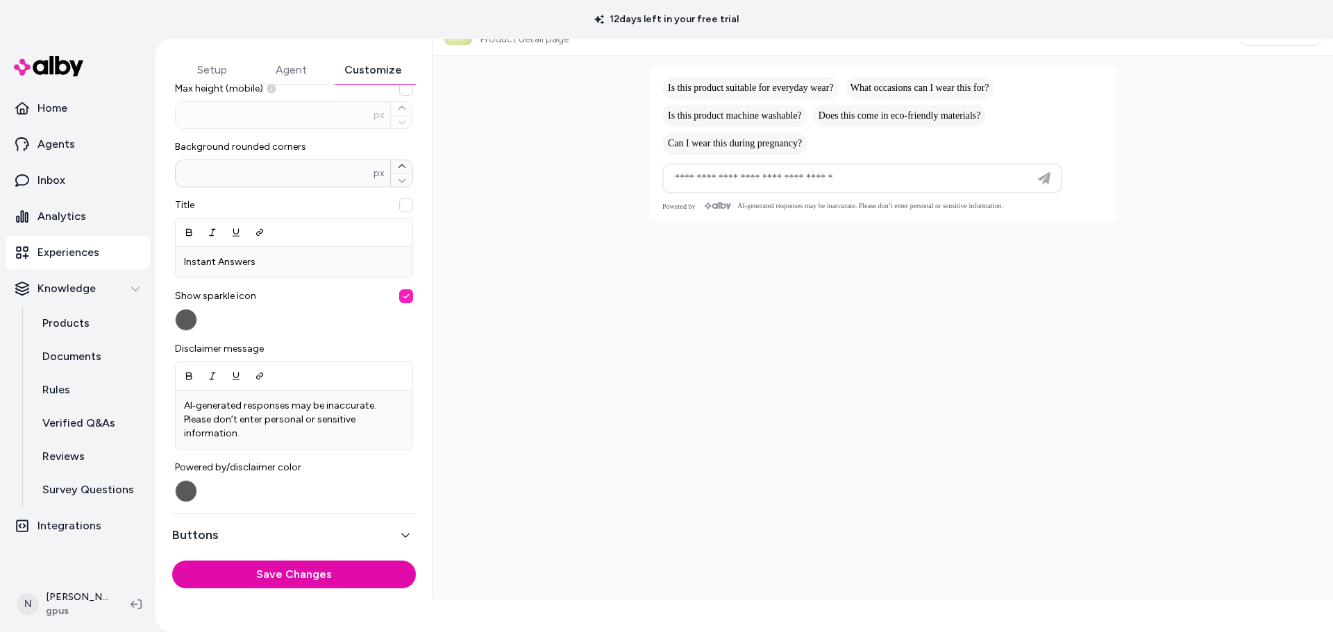
scroll to position [51, 0]
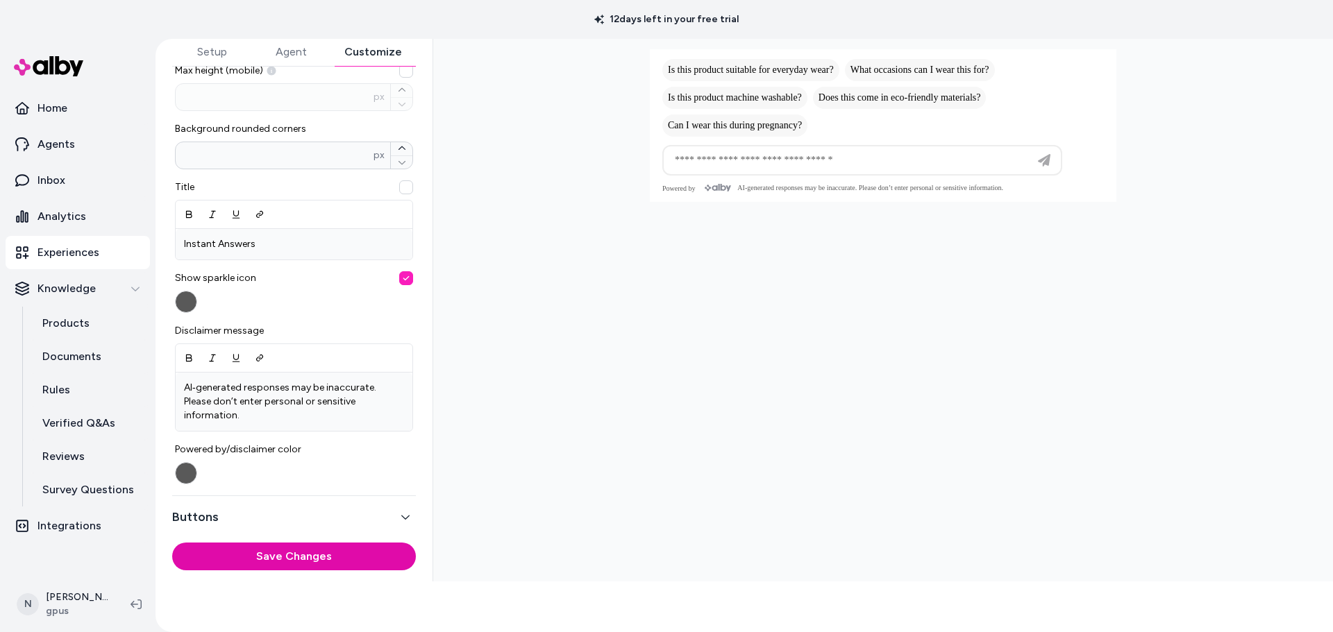
click at [288, 301] on div "Show sparkle icon" at bounding box center [294, 292] width 238 height 42
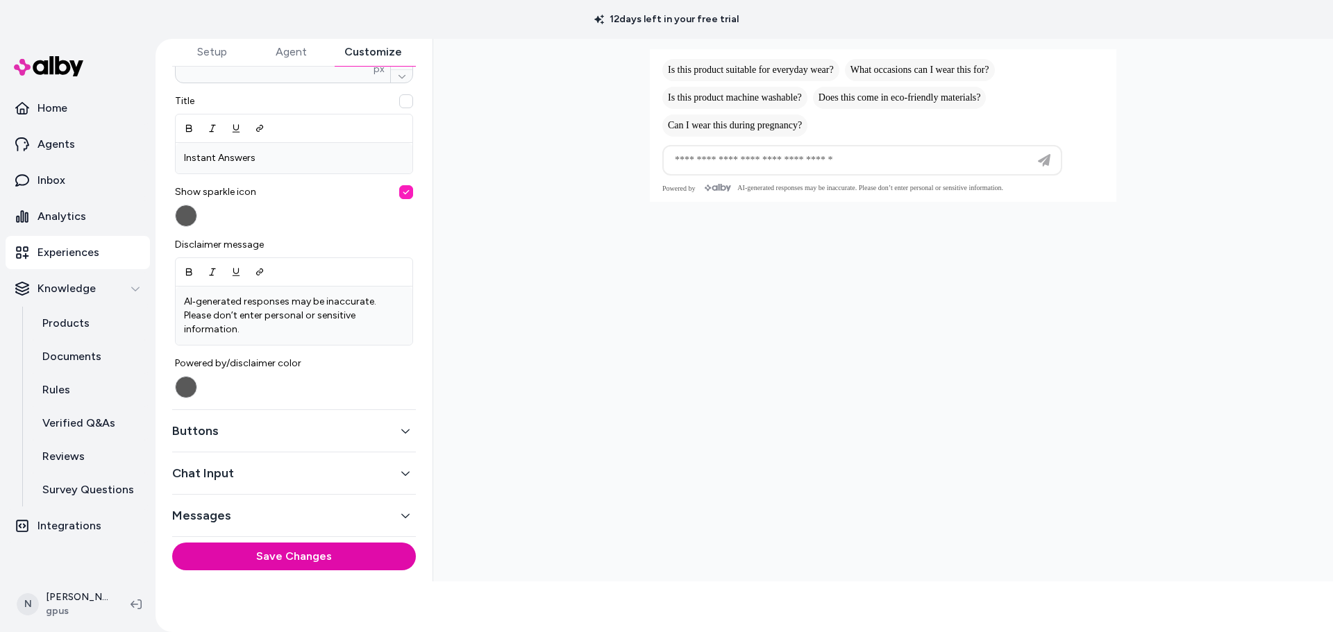
scroll to position [364, 0]
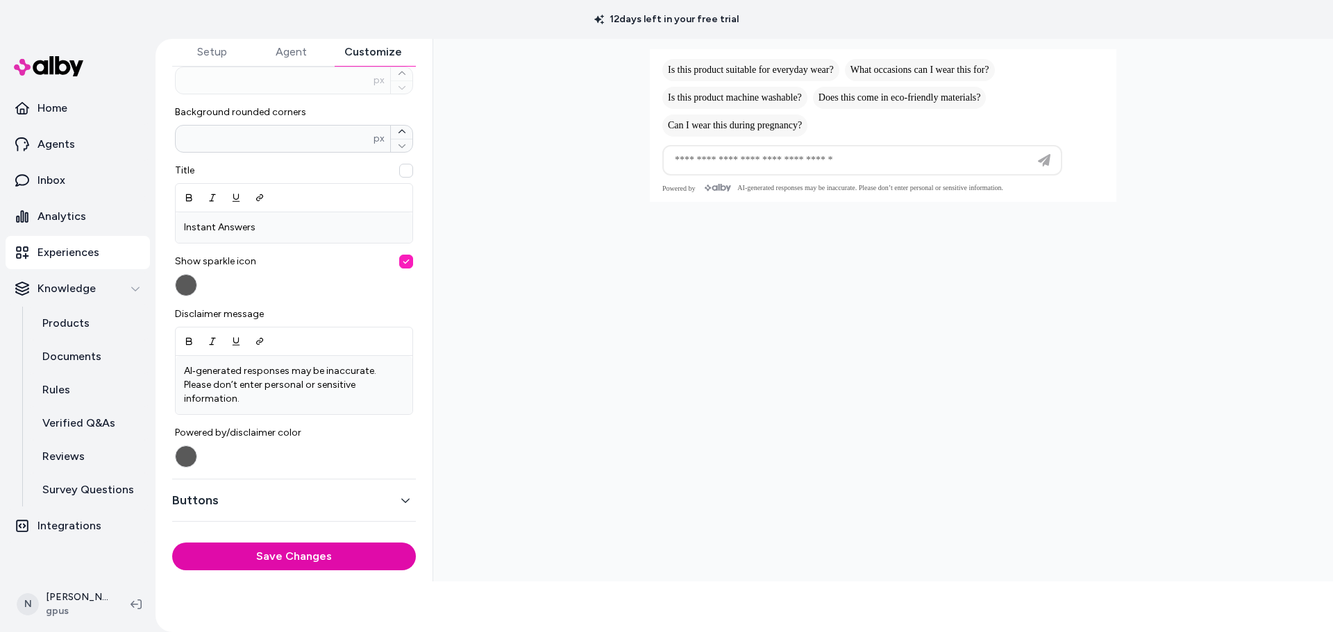
click at [326, 273] on div "Show sparkle icon" at bounding box center [294, 276] width 238 height 42
click at [185, 286] on button "button" at bounding box center [186, 285] width 22 height 22
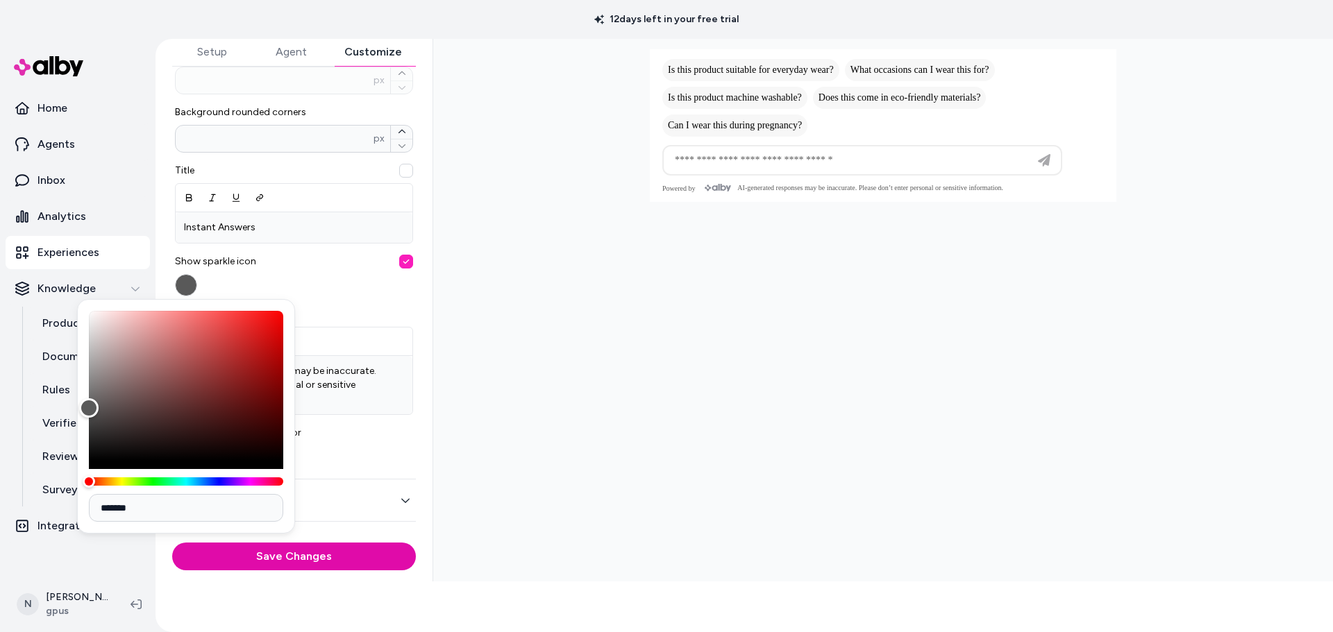
click at [278, 267] on span "Show sparkle icon" at bounding box center [294, 262] width 238 height 14
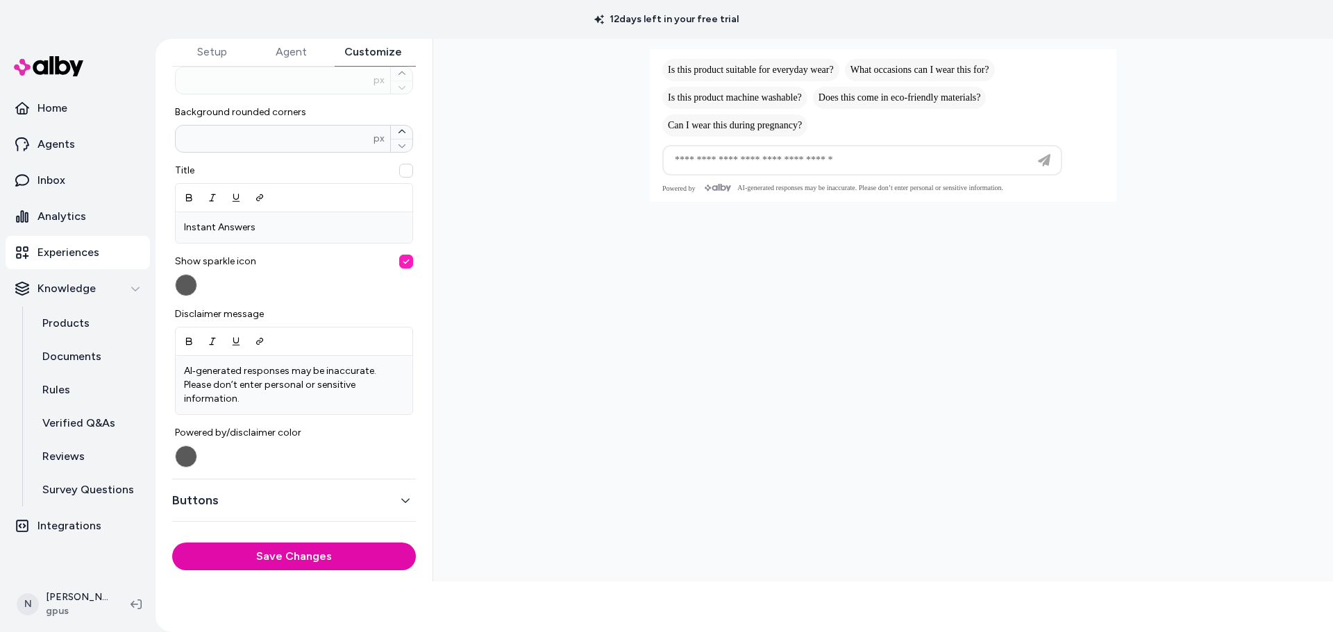
click at [401, 264] on button "button" at bounding box center [406, 262] width 14 height 14
click at [304, 267] on span "Show sparkle icon" at bounding box center [294, 262] width 238 height 14
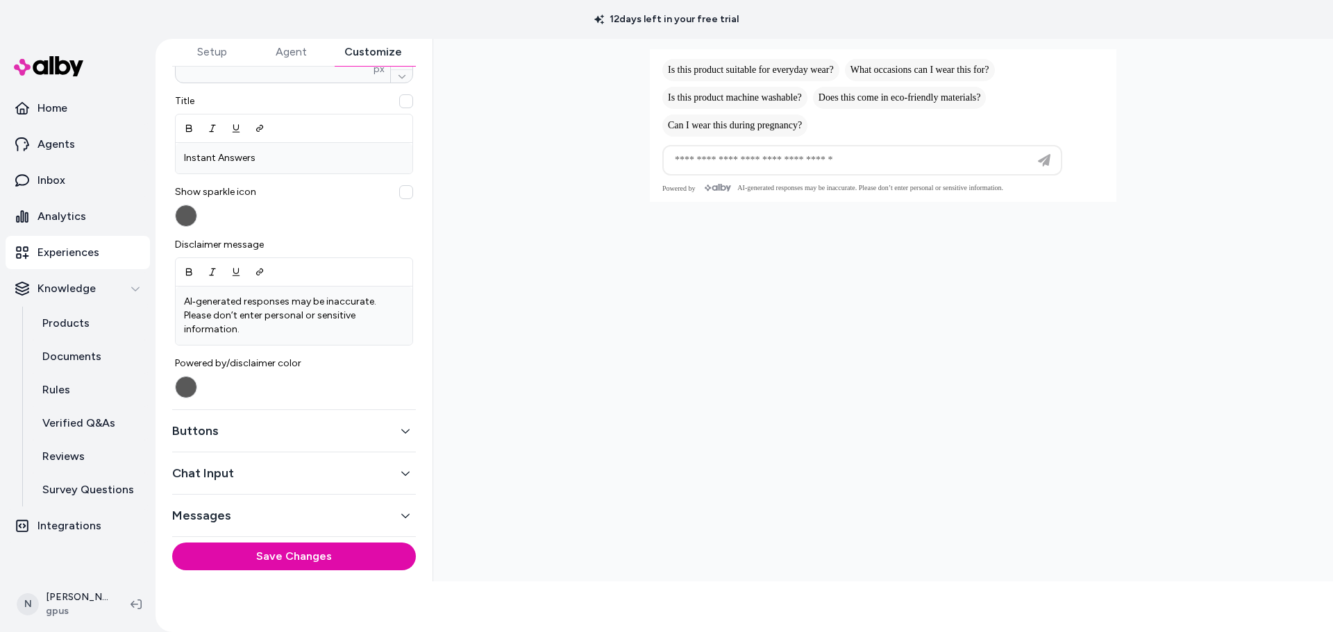
click at [310, 435] on button "Buttons" at bounding box center [294, 430] width 244 height 19
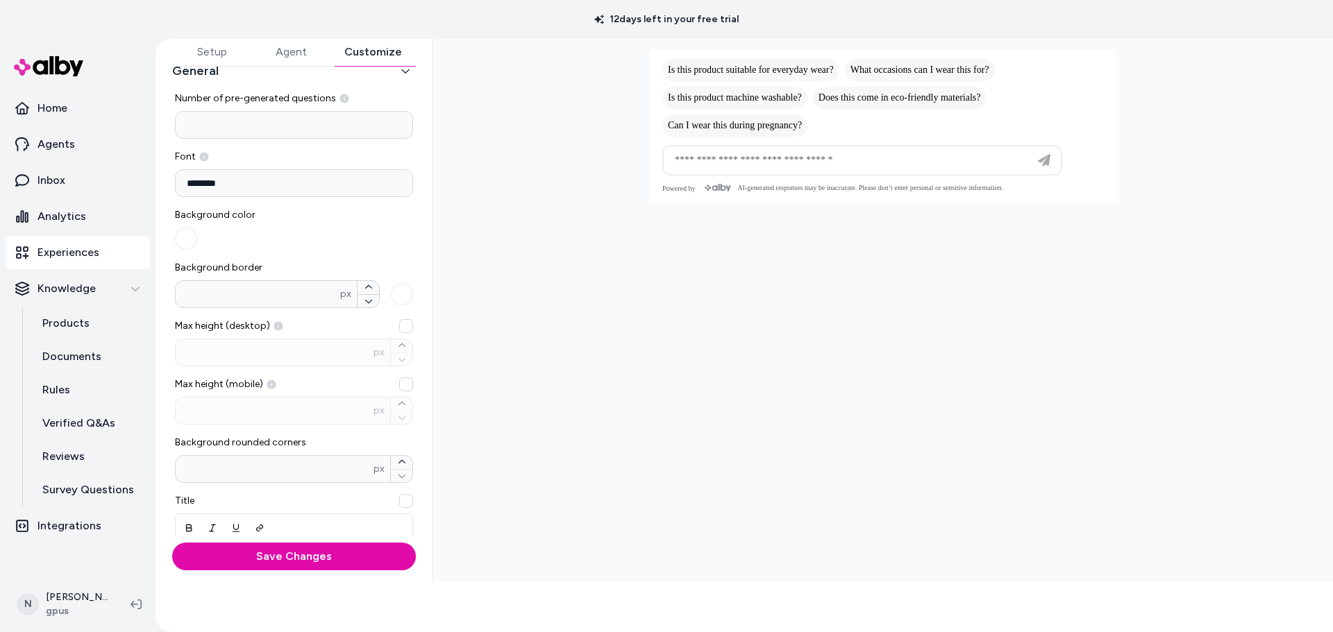
scroll to position [0, 0]
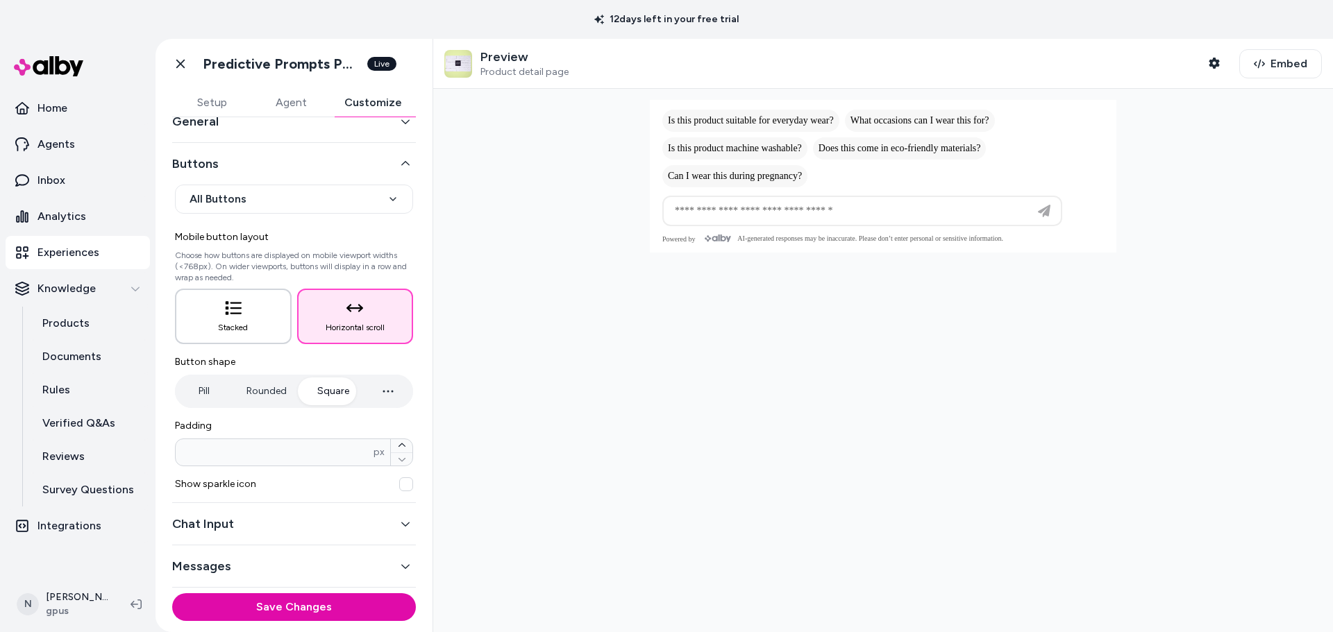
click at [232, 317] on button "Stacked" at bounding box center [233, 317] width 117 height 56
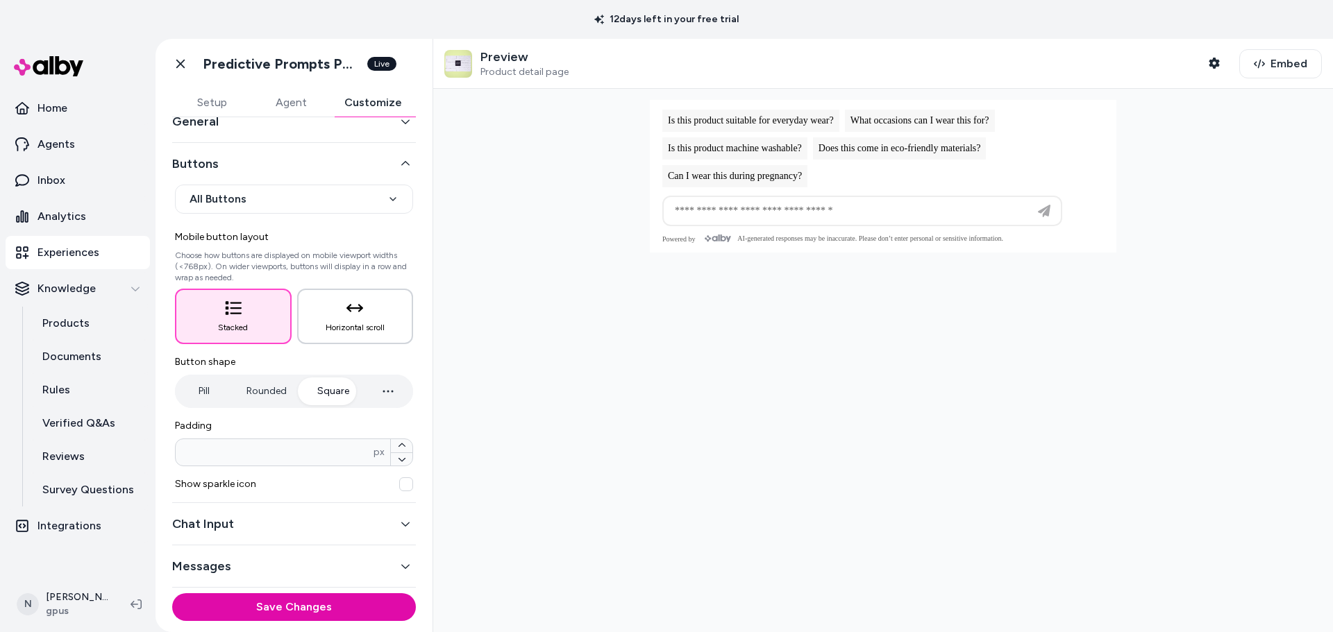
click at [330, 318] on button "Horizontal scroll" at bounding box center [355, 317] width 117 height 56
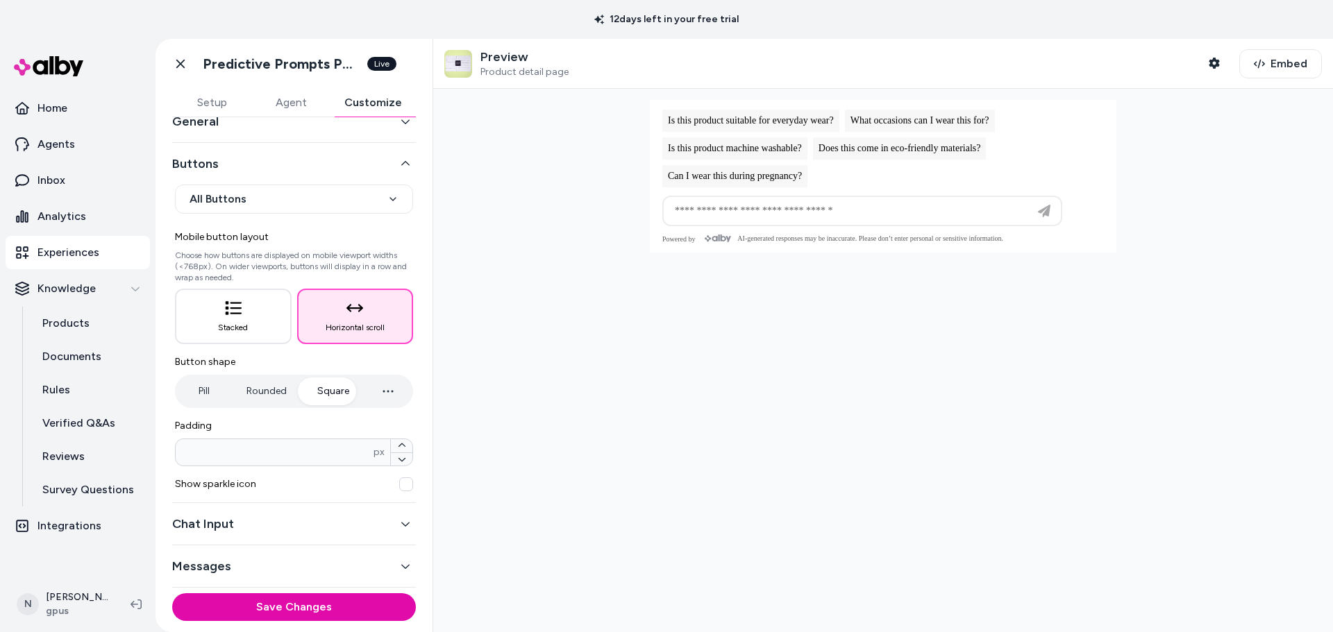
click at [399, 482] on button "button" at bounding box center [406, 485] width 14 height 14
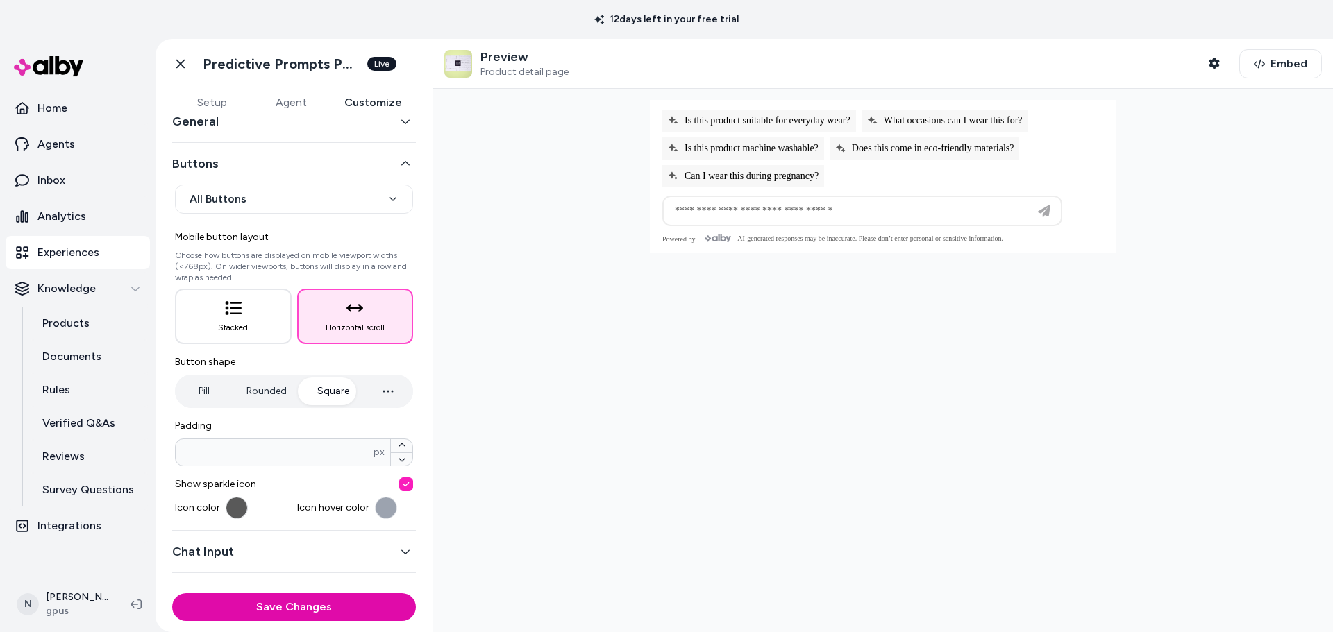
click at [399, 482] on button "button" at bounding box center [406, 485] width 14 height 14
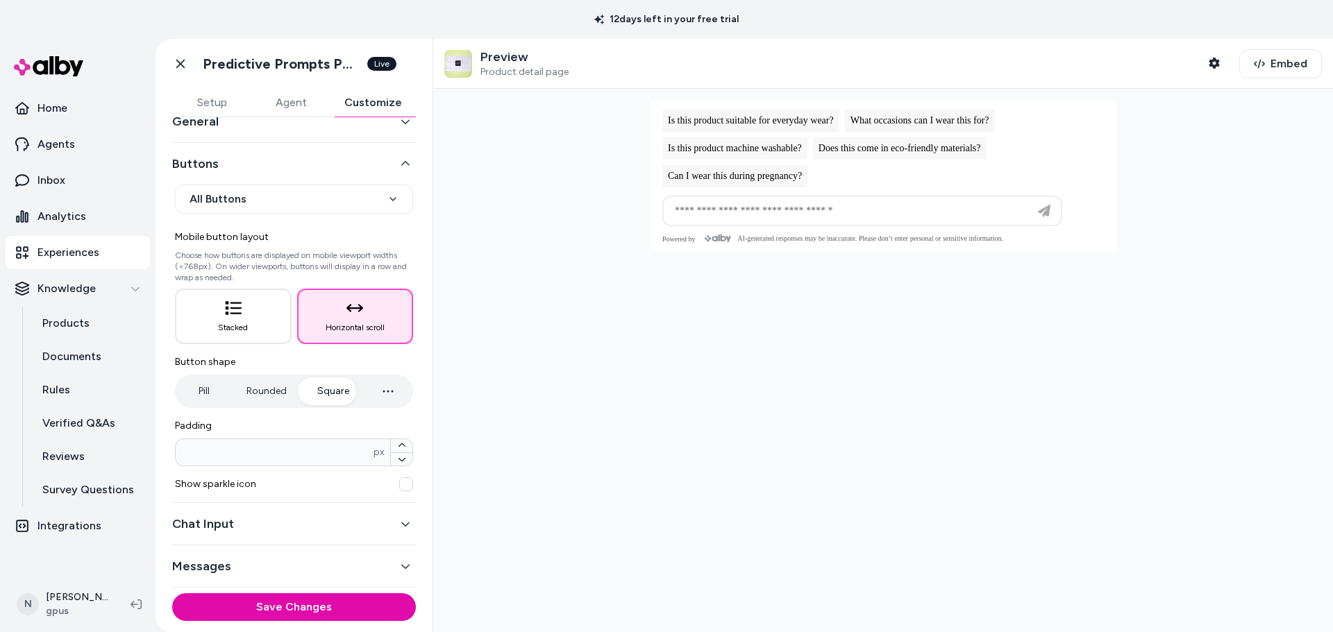
click at [399, 482] on button "button" at bounding box center [406, 485] width 14 height 14
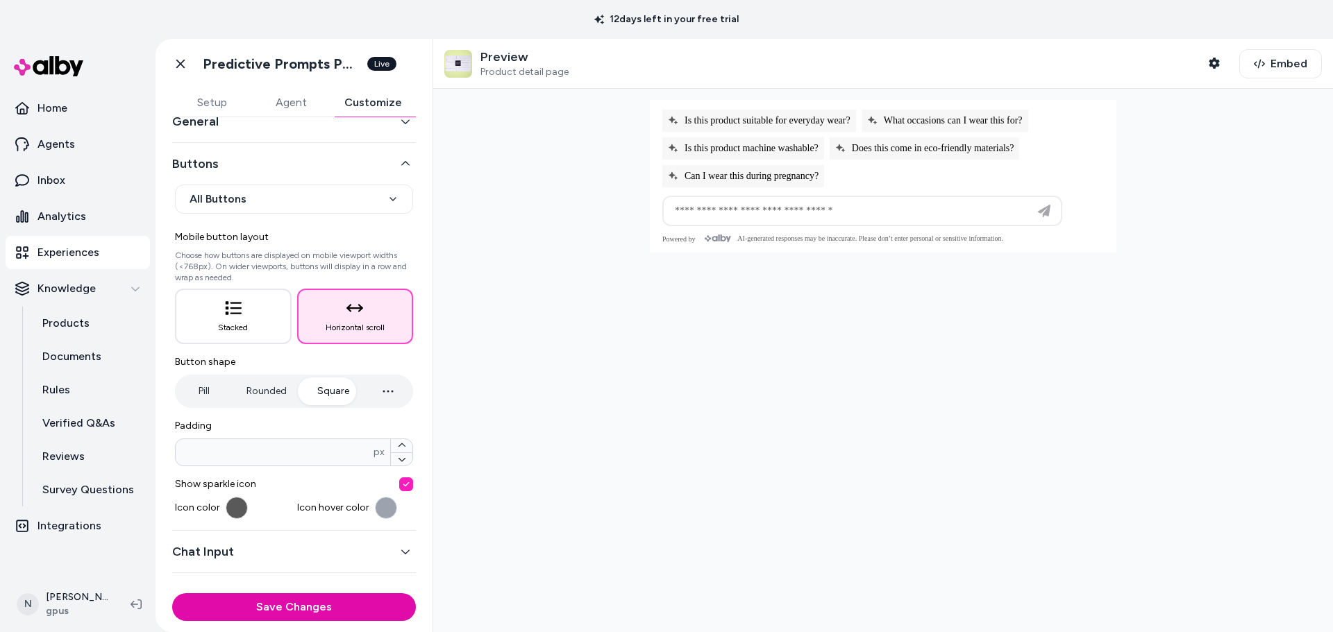
click at [399, 482] on button "button" at bounding box center [406, 485] width 14 height 14
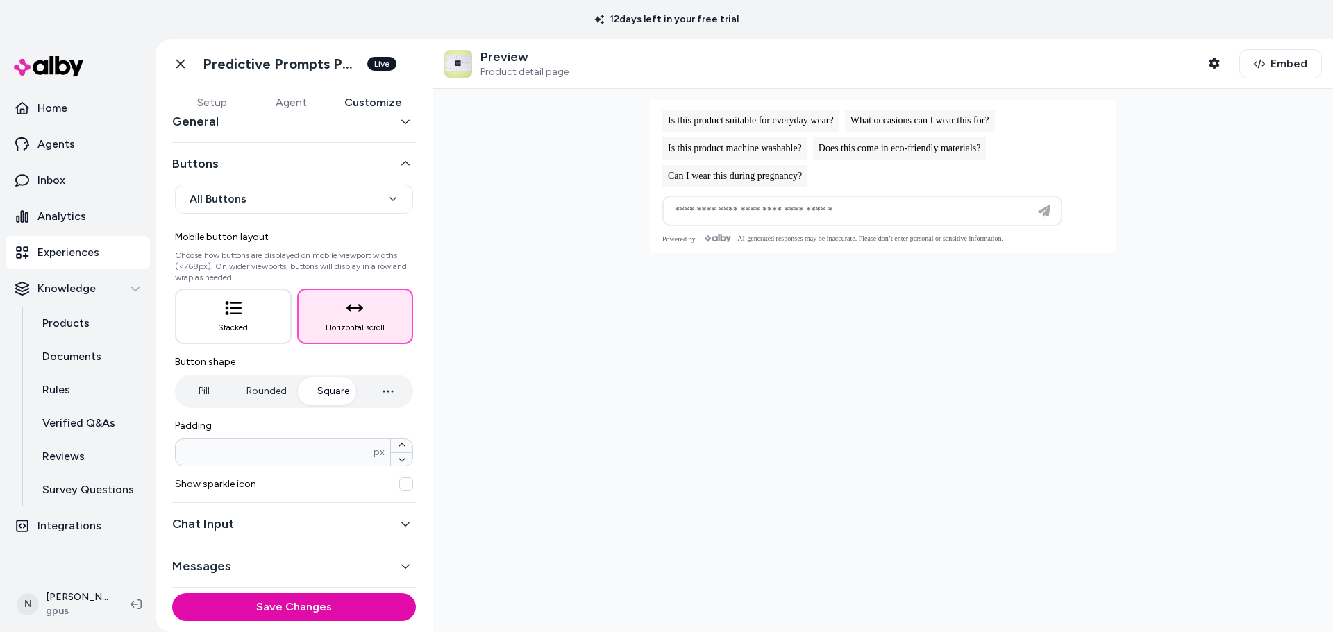
click at [399, 482] on button "button" at bounding box center [406, 485] width 14 height 14
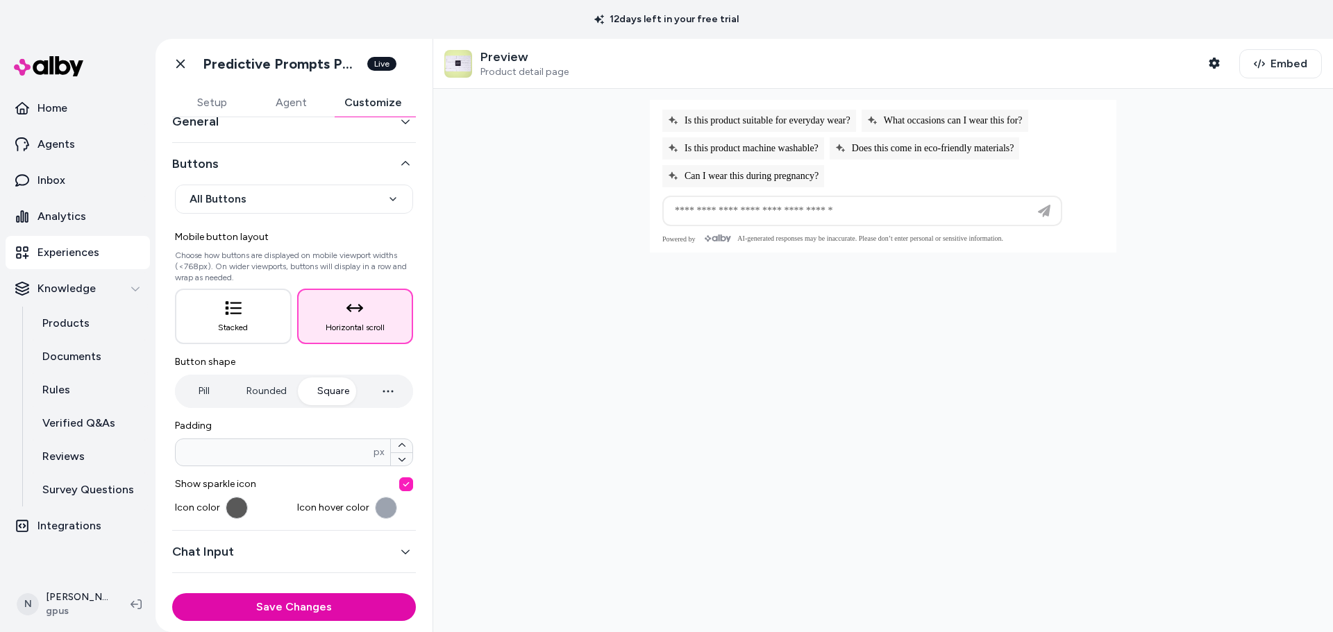
click at [399, 482] on button "button" at bounding box center [406, 485] width 14 height 14
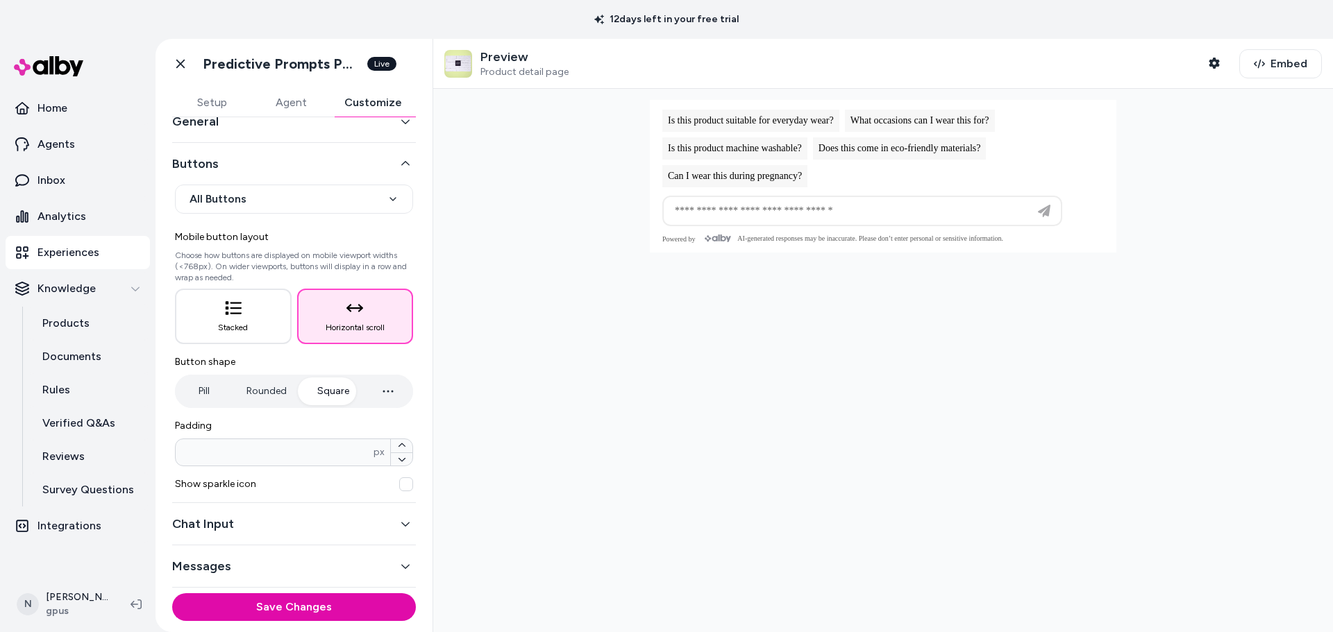
click at [399, 482] on button "button" at bounding box center [406, 485] width 14 height 14
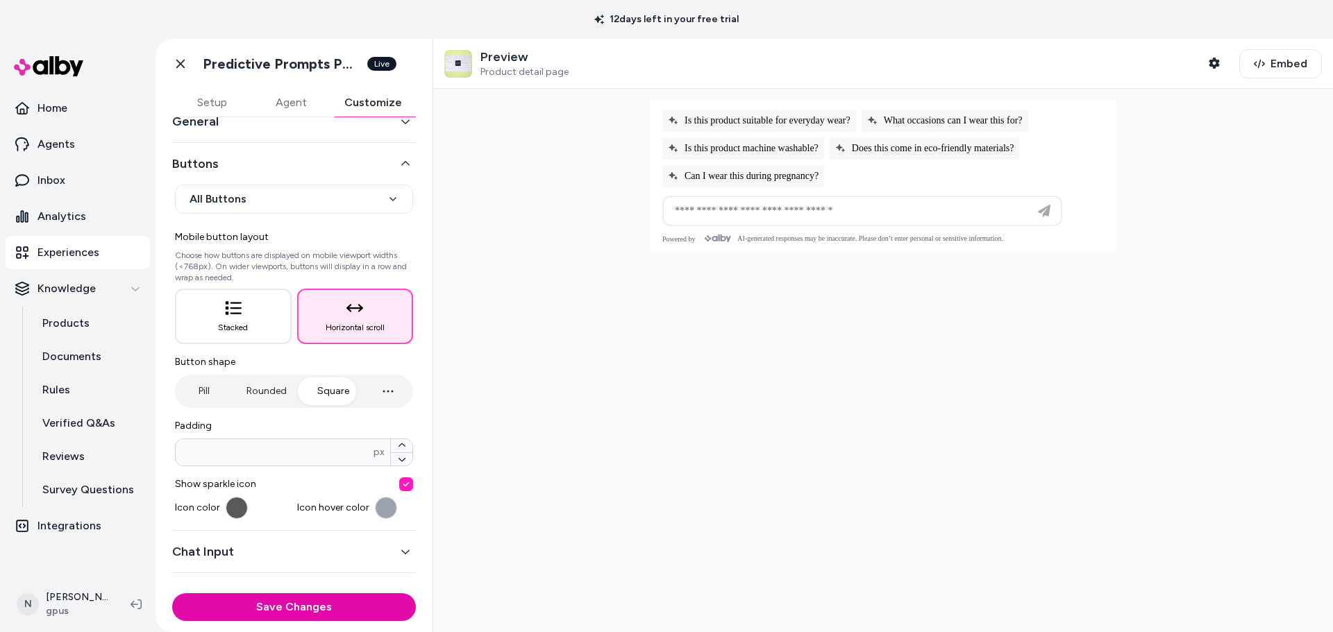
click at [399, 482] on button "button" at bounding box center [406, 485] width 14 height 14
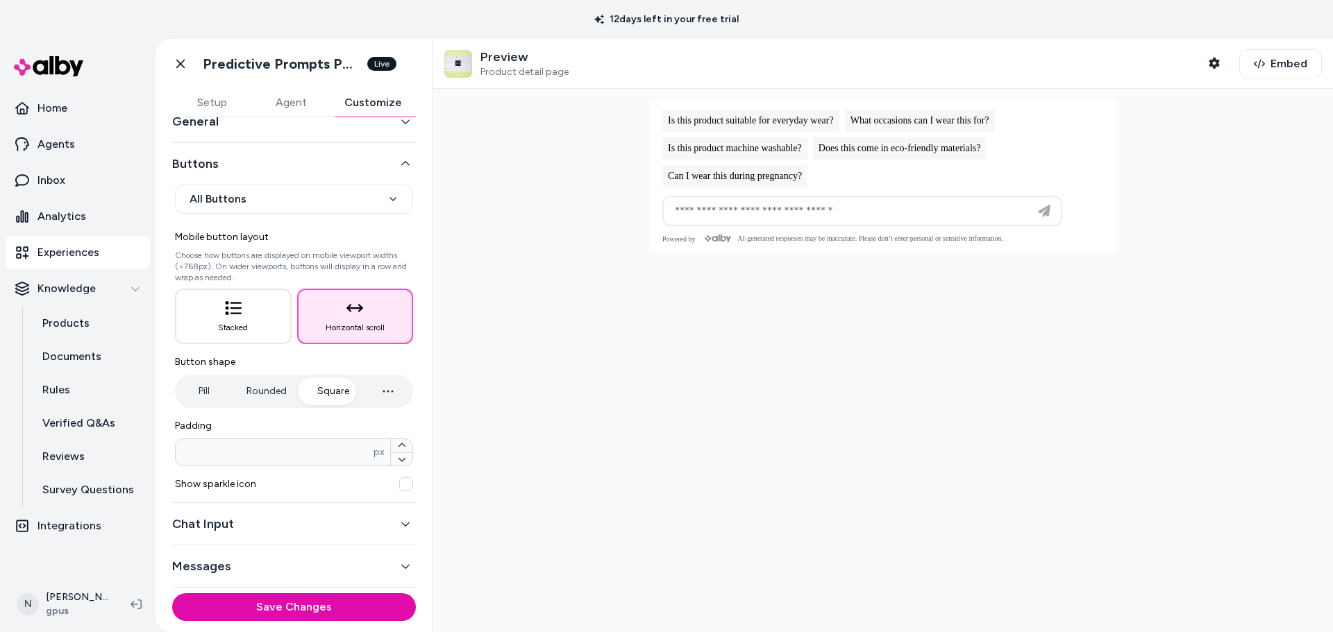
click at [399, 482] on button "button" at bounding box center [406, 485] width 14 height 14
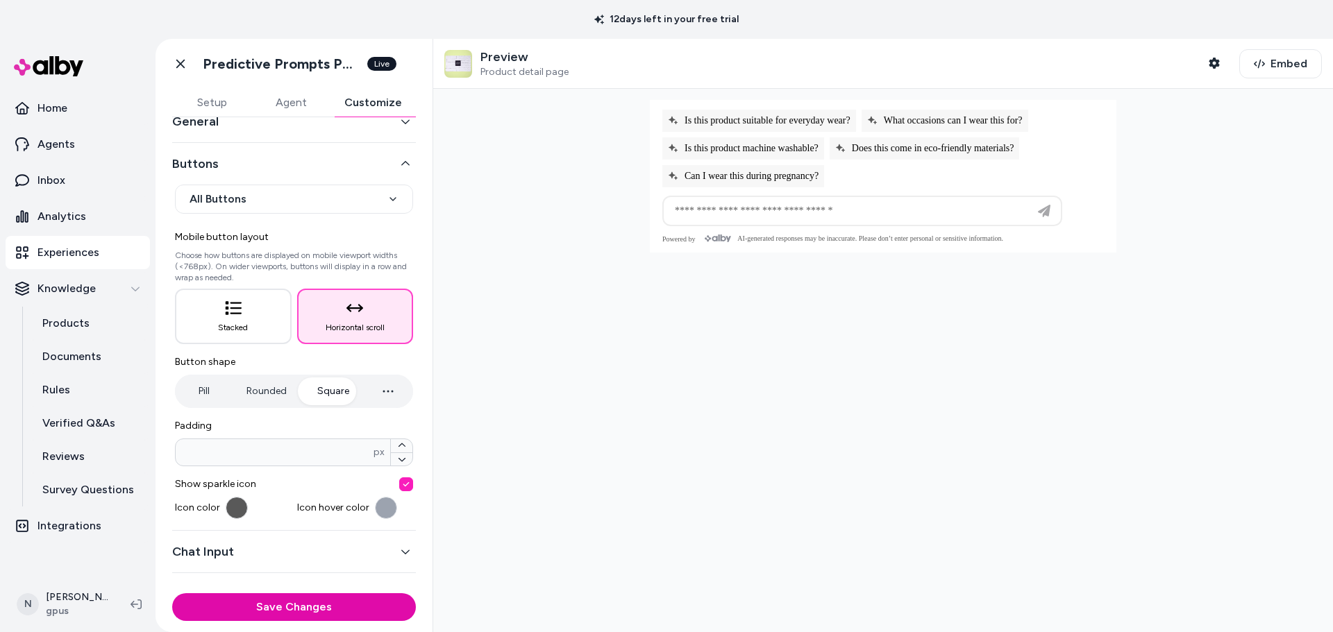
click at [399, 482] on button "button" at bounding box center [406, 485] width 14 height 14
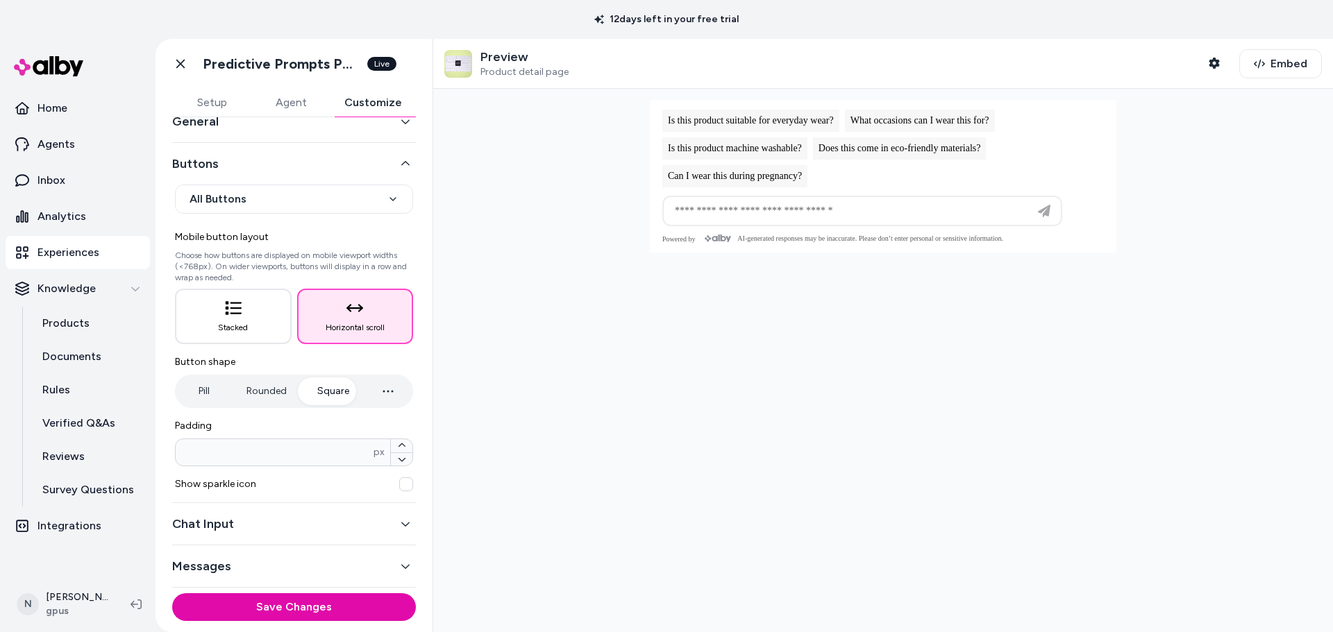
click at [399, 482] on button "button" at bounding box center [406, 485] width 14 height 14
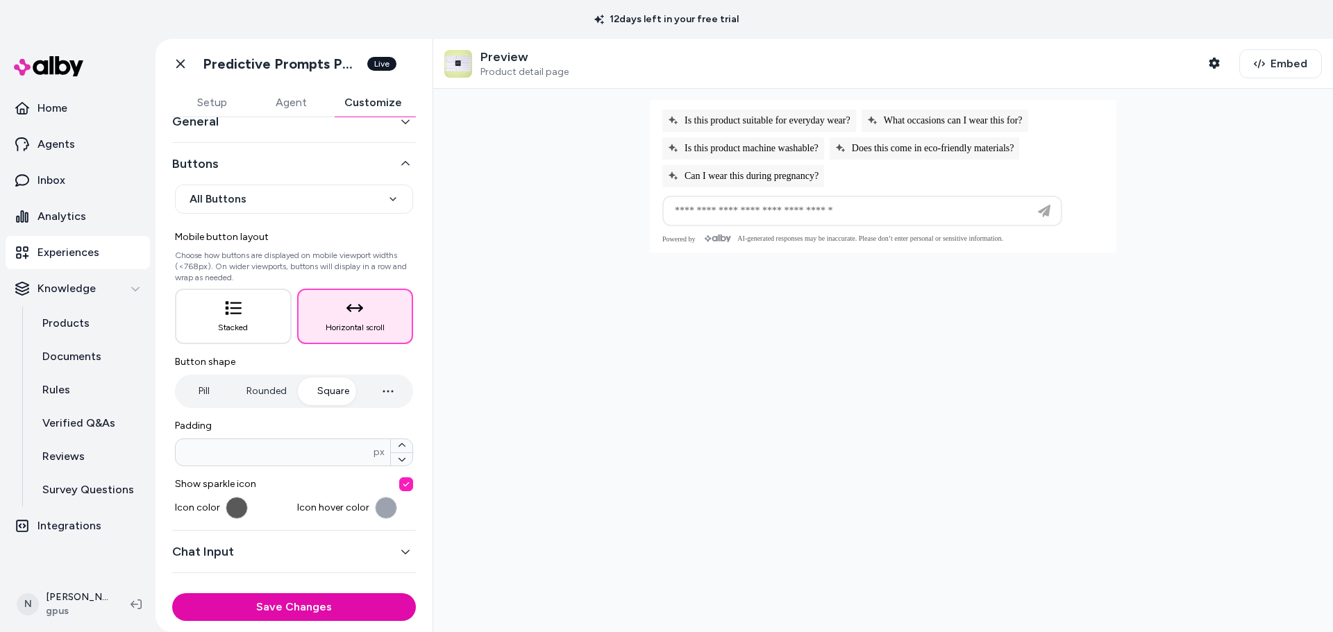
click at [399, 482] on button "button" at bounding box center [406, 485] width 14 height 14
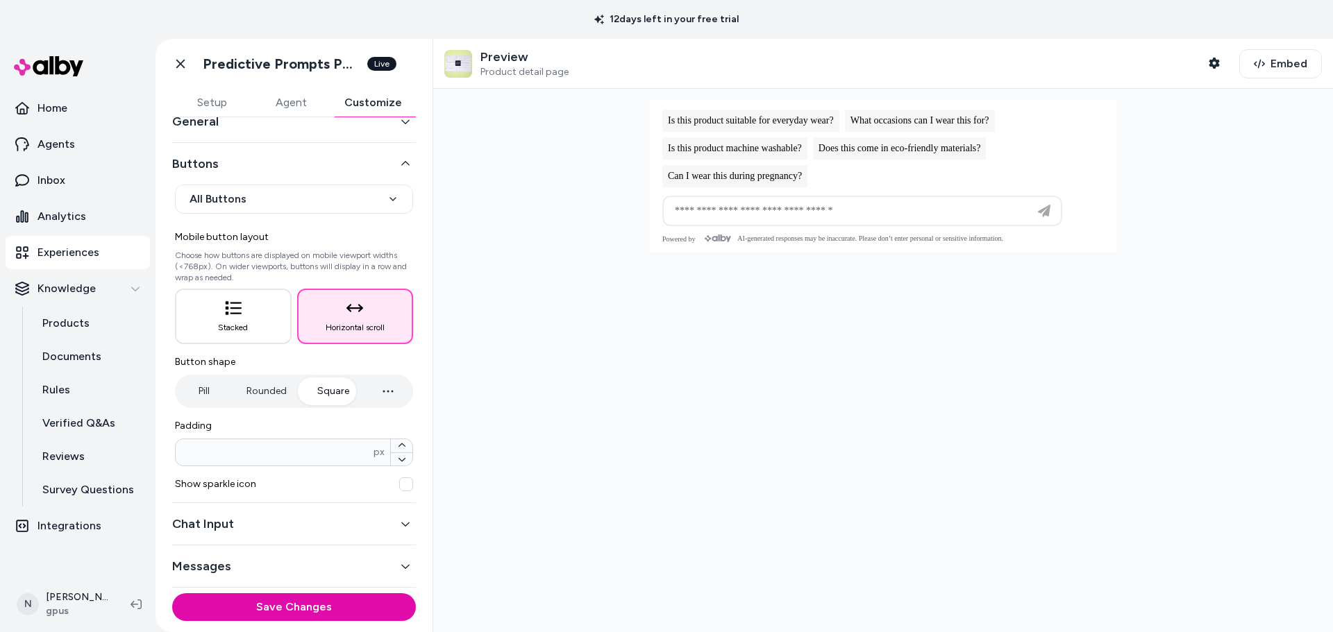
click at [401, 523] on icon "button" at bounding box center [406, 524] width 10 height 10
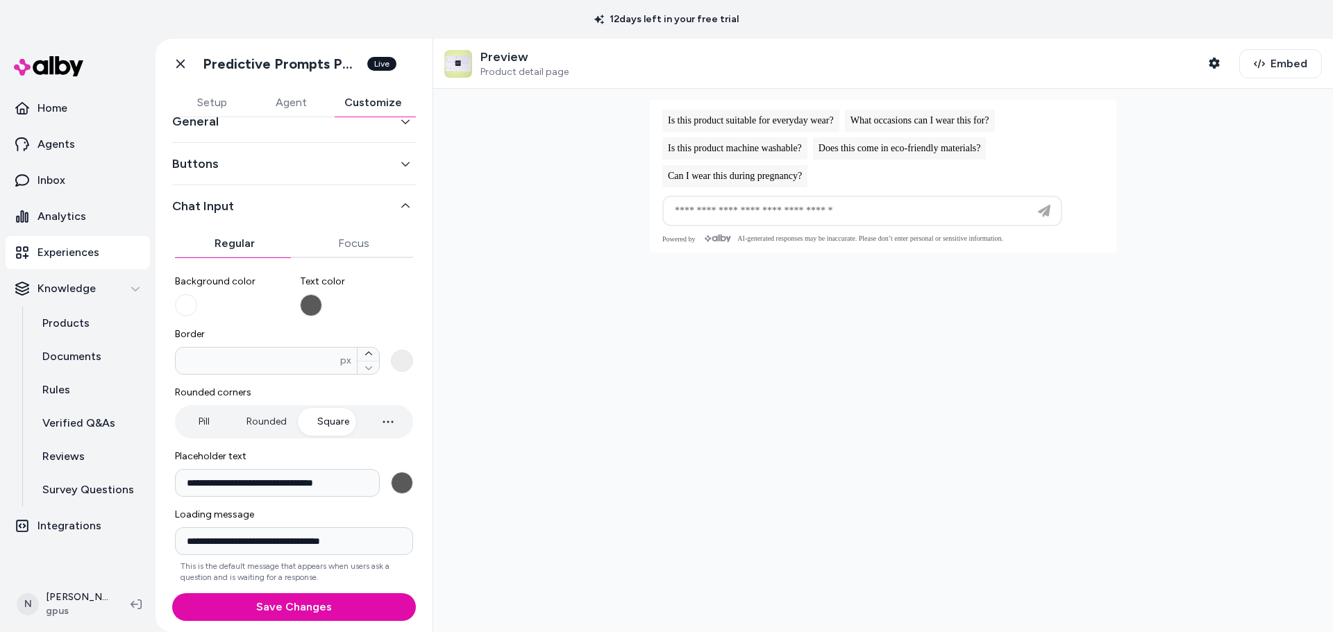
scroll to position [85, 0]
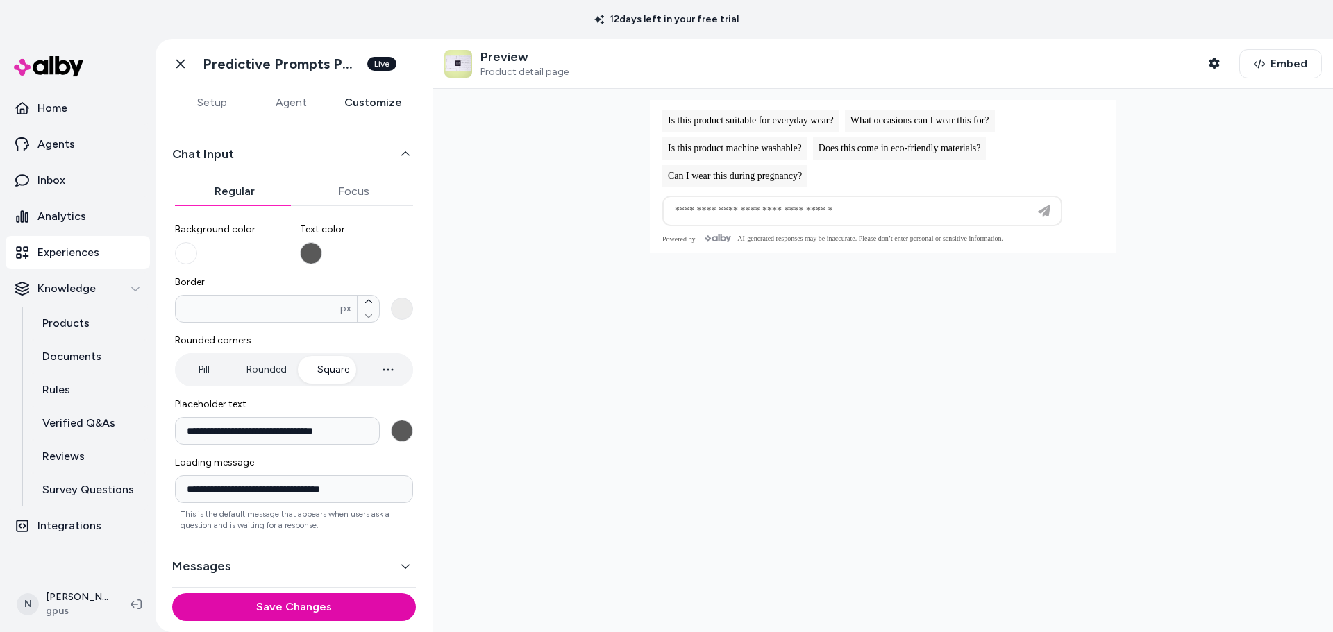
click at [362, 569] on button "Messages" at bounding box center [294, 566] width 244 height 19
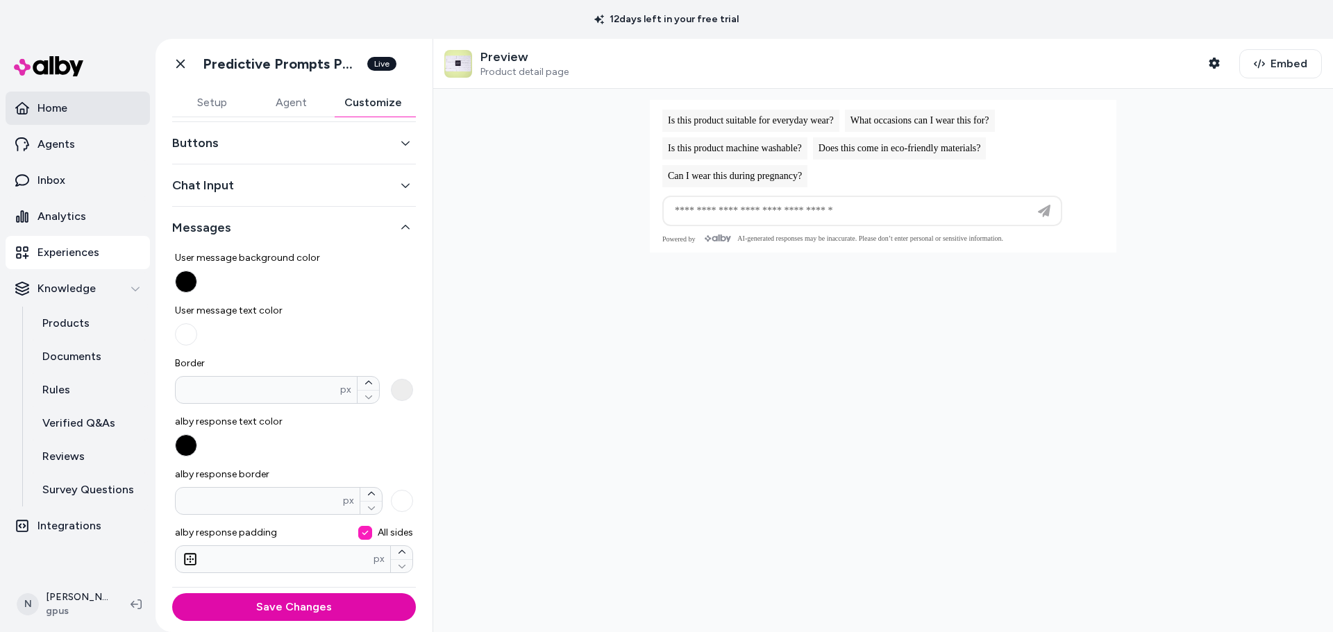
click at [65, 113] on p "Home" at bounding box center [52, 108] width 30 height 17
